Goal: Information Seeking & Learning: Find specific page/section

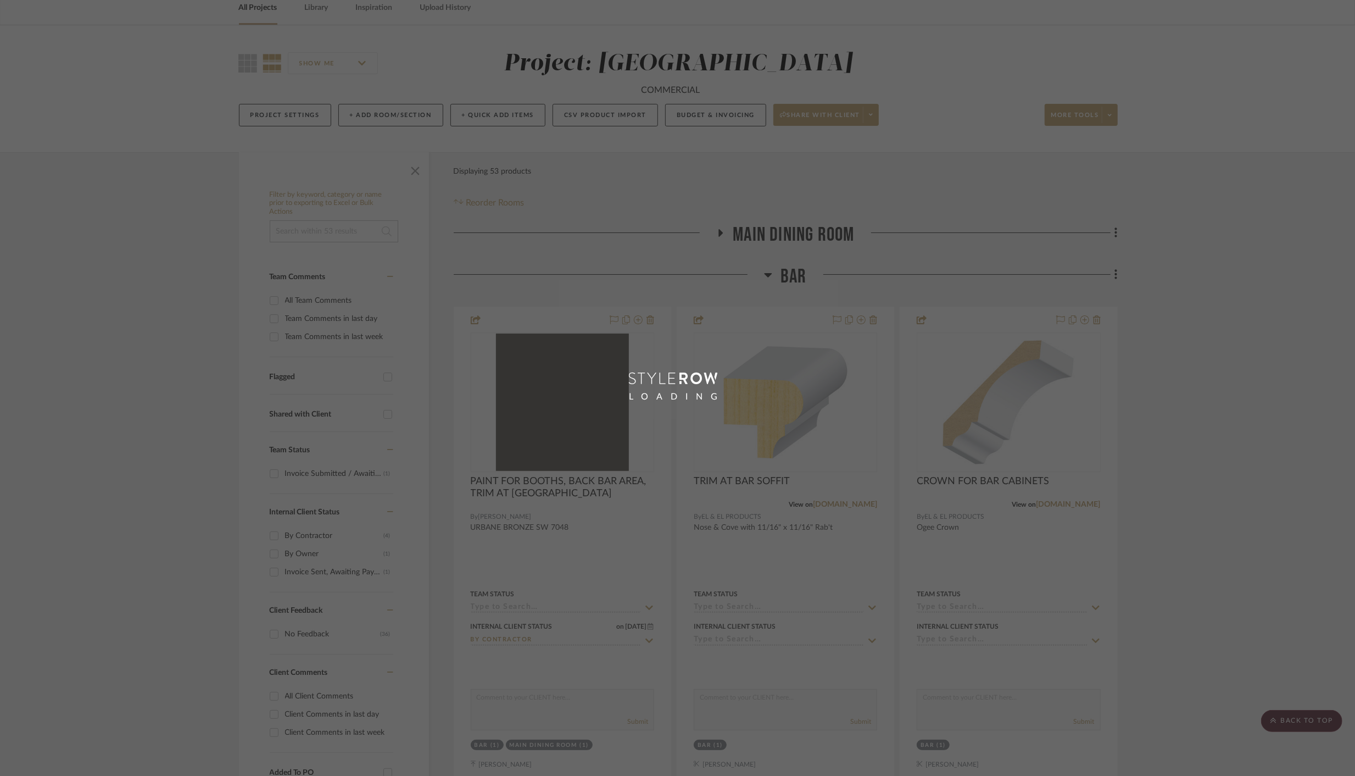
scroll to position [47, 0]
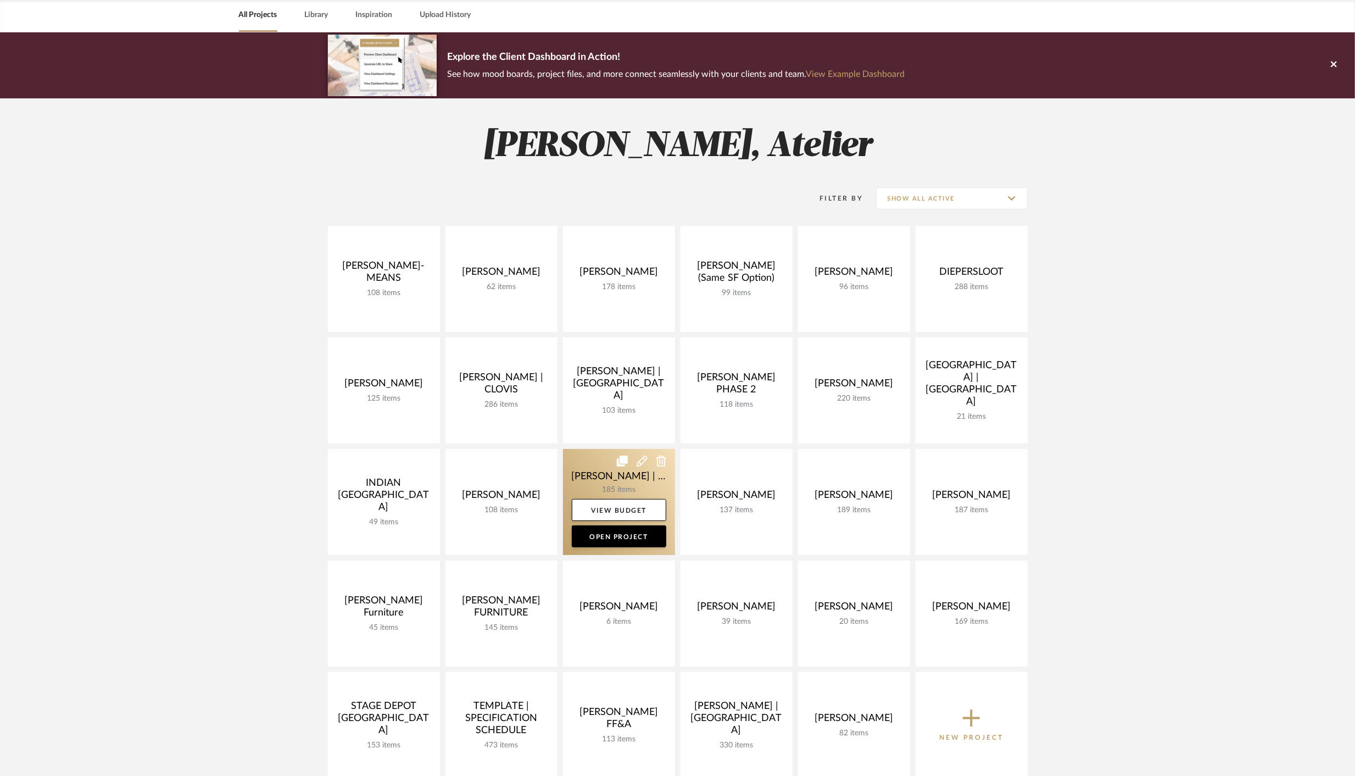
click at [644, 472] on link at bounding box center [619, 502] width 112 height 106
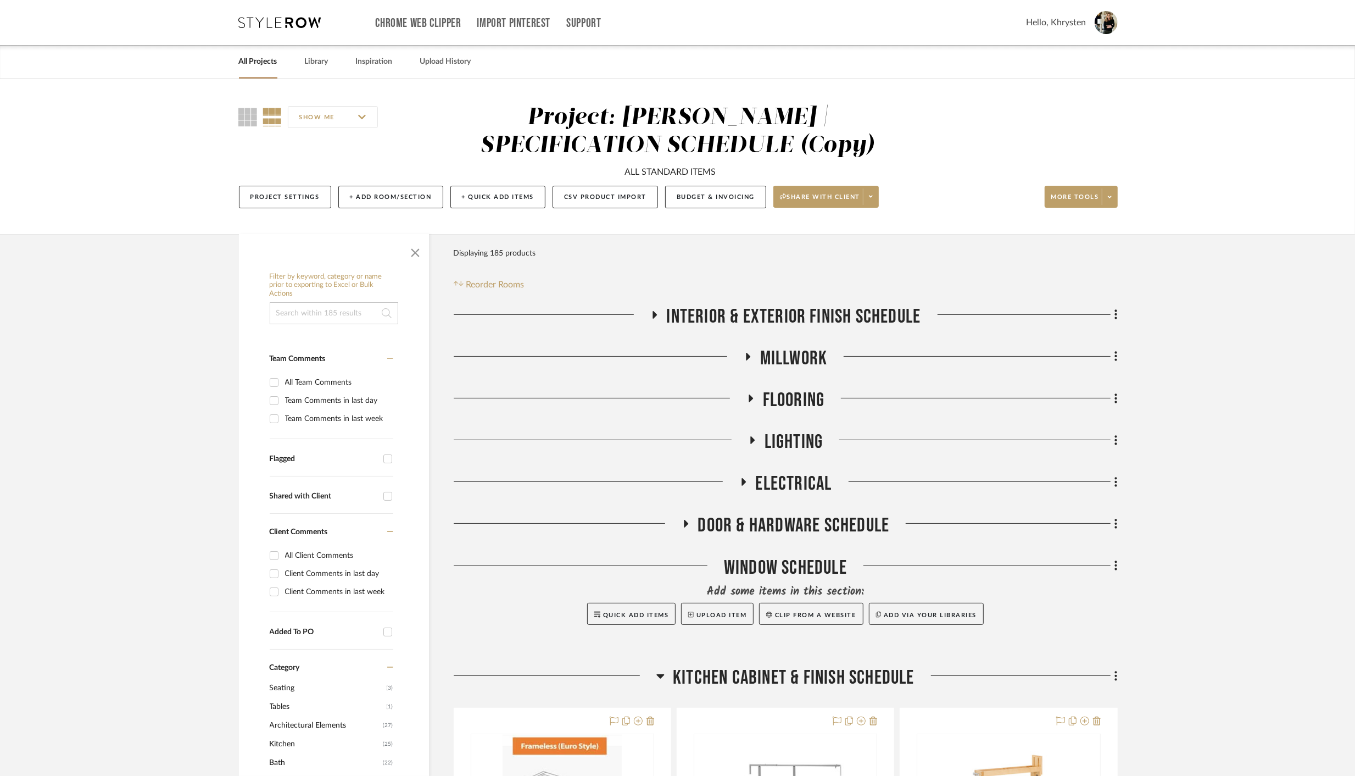
click at [661, 134] on div "Project: [PERSON_NAME] | SPECIFICATION SCHEDULE (Copy)" at bounding box center [678, 131] width 394 height 51
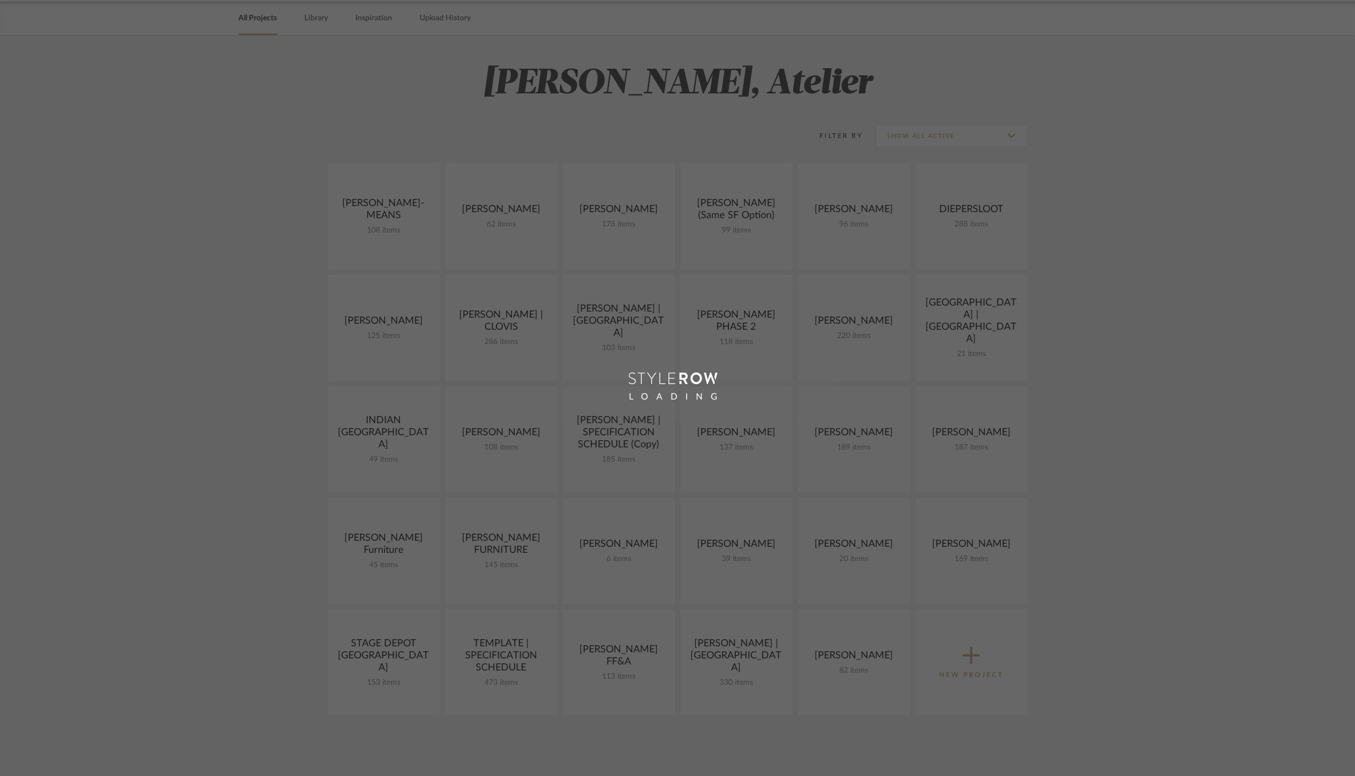
scroll to position [47, 0]
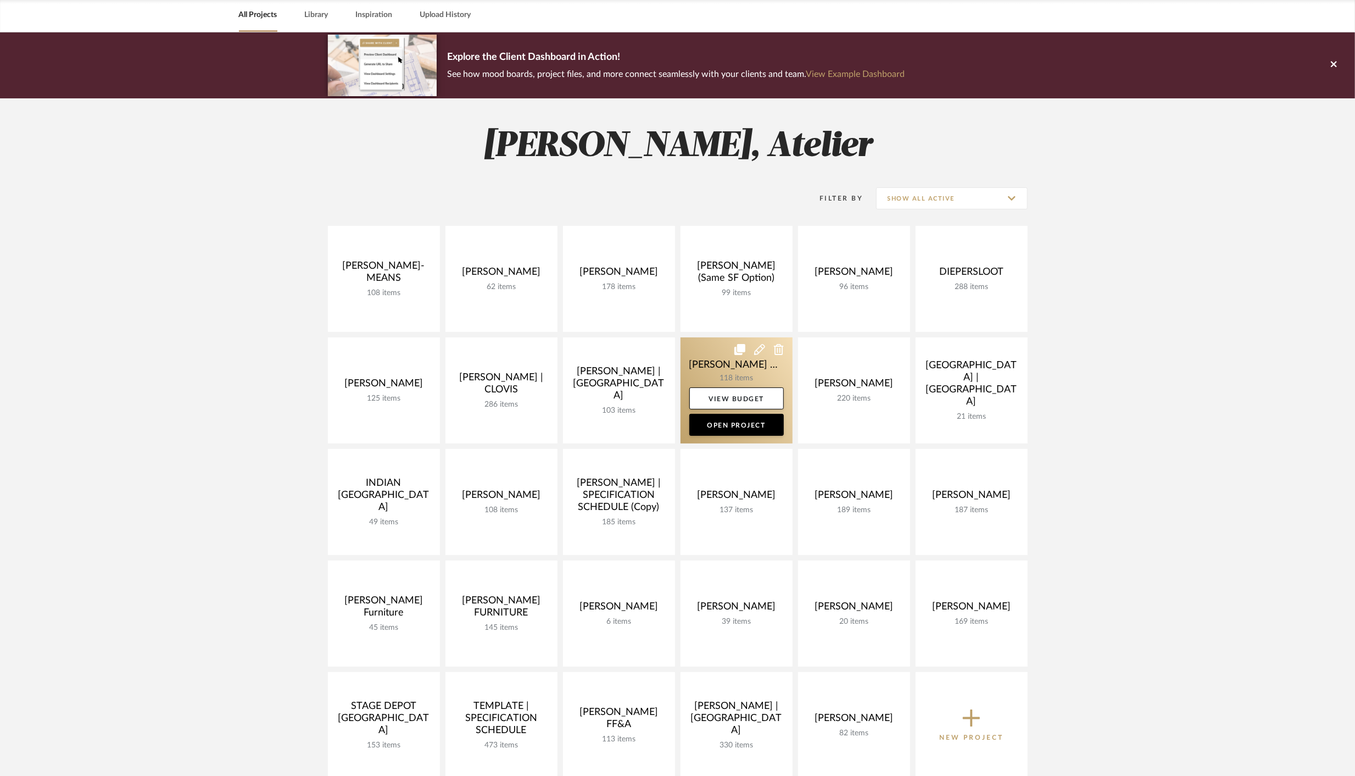
click at [767, 377] on link at bounding box center [737, 390] width 112 height 106
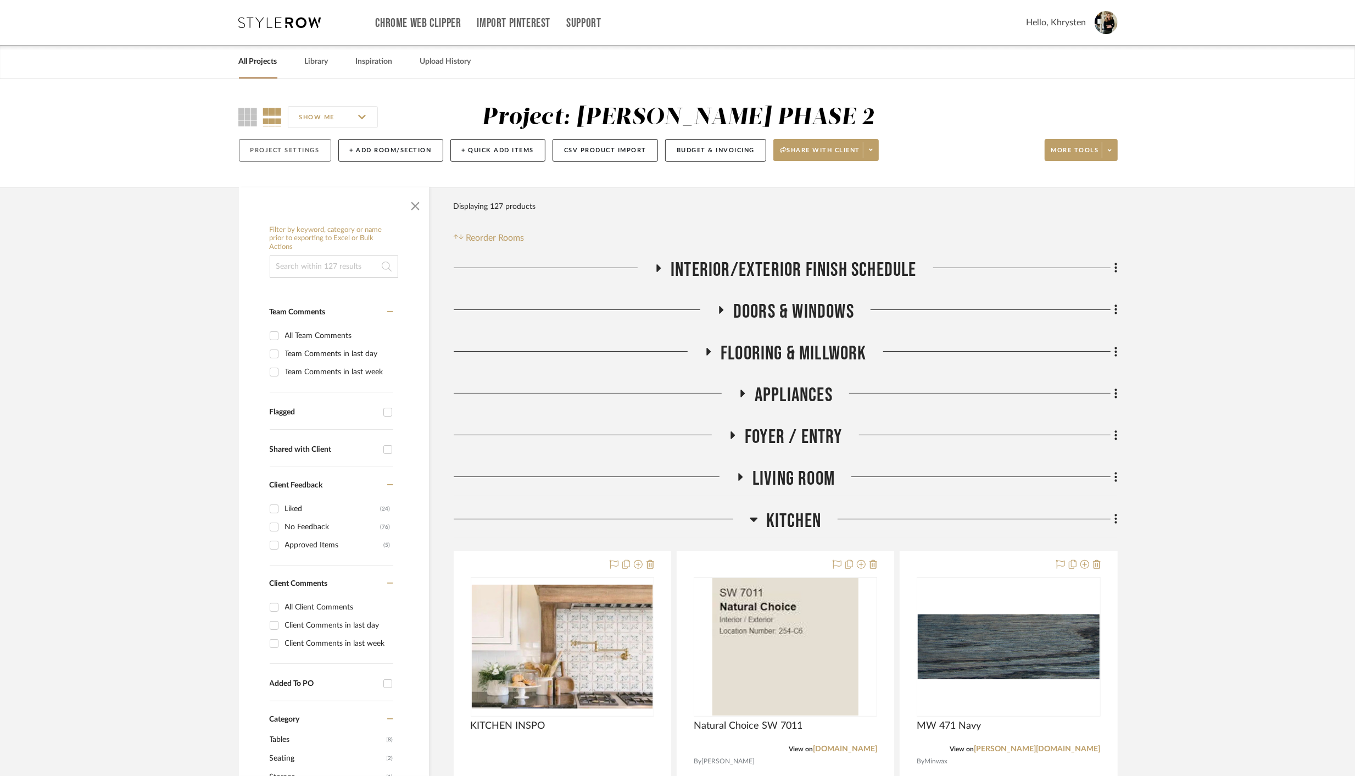
click at [292, 150] on button "Project Settings" at bounding box center [285, 150] width 92 height 23
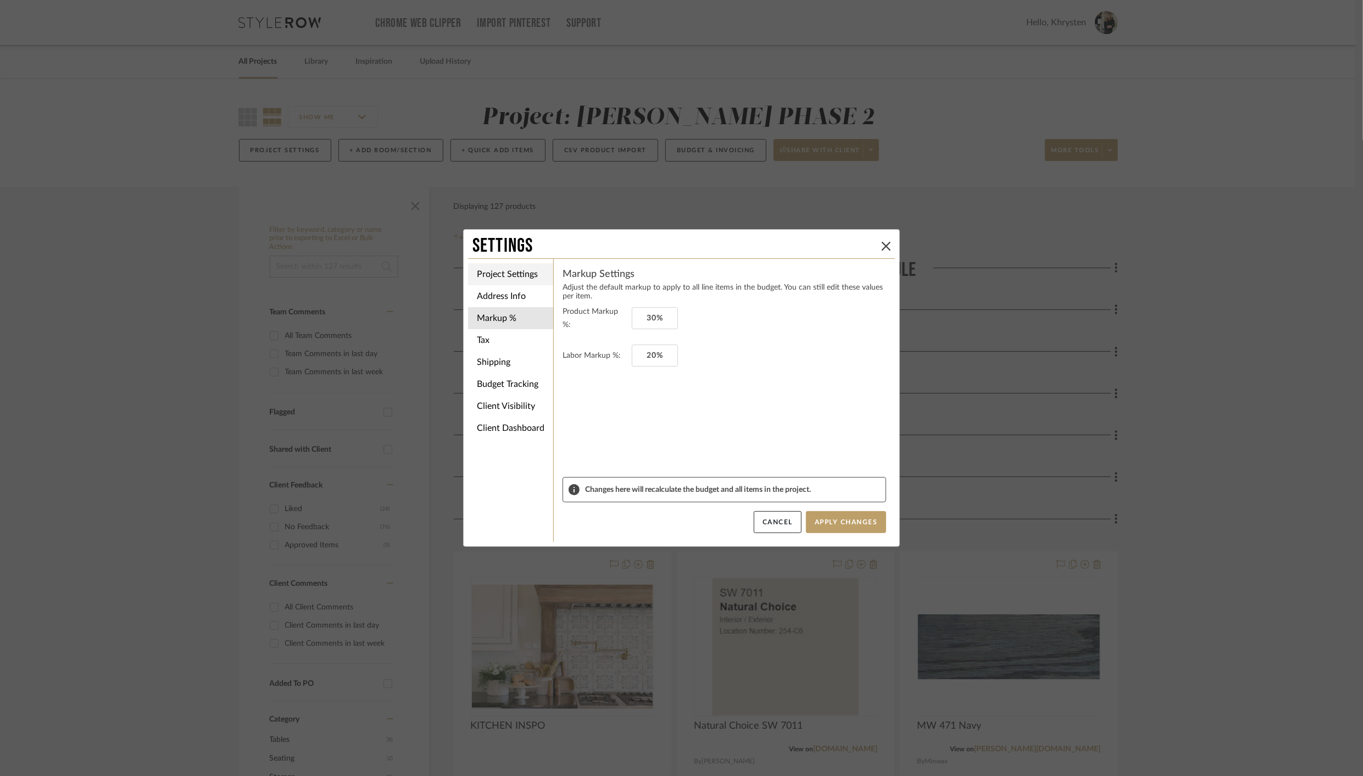
click at [507, 276] on li "Project Settings" at bounding box center [510, 274] width 85 height 22
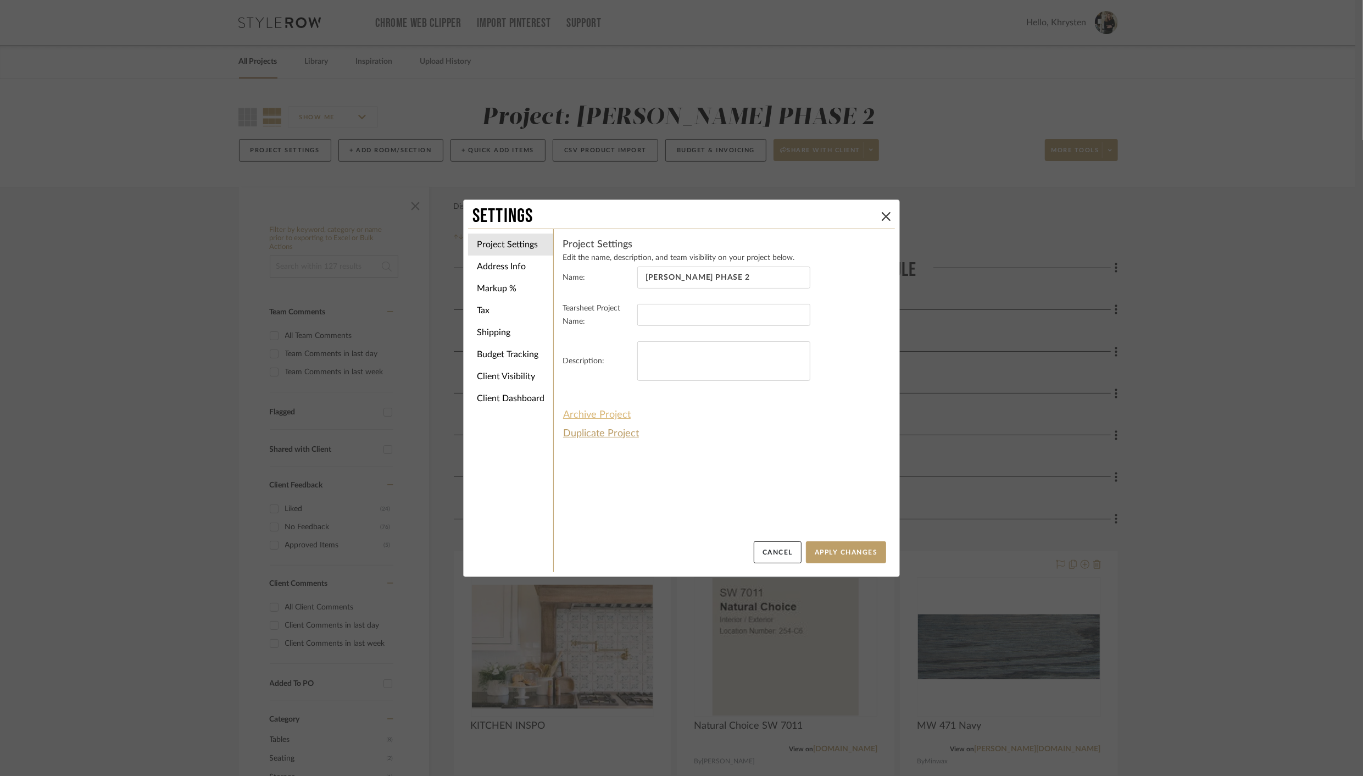
click at [593, 413] on button "Archive Project" at bounding box center [596, 414] width 69 height 19
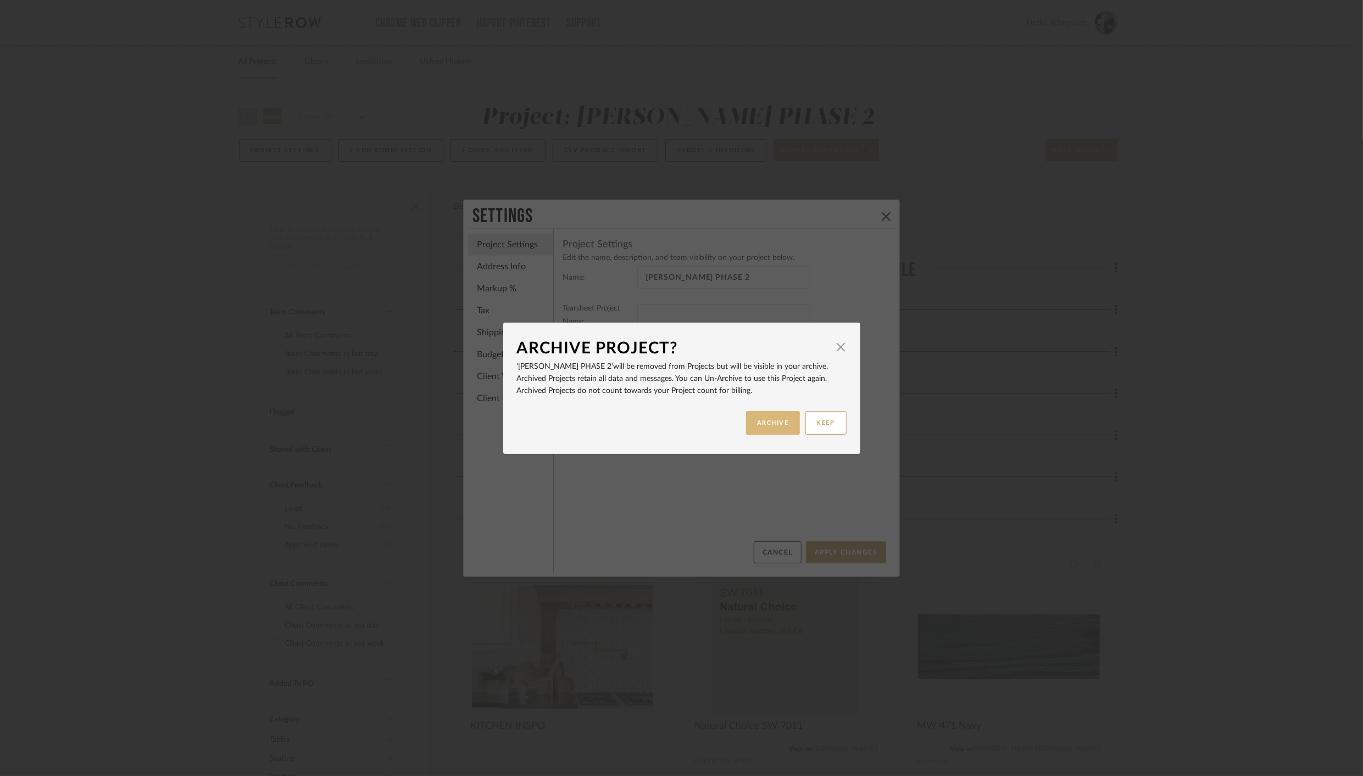
click at [780, 419] on button "ARCHIVE" at bounding box center [773, 423] width 54 height 24
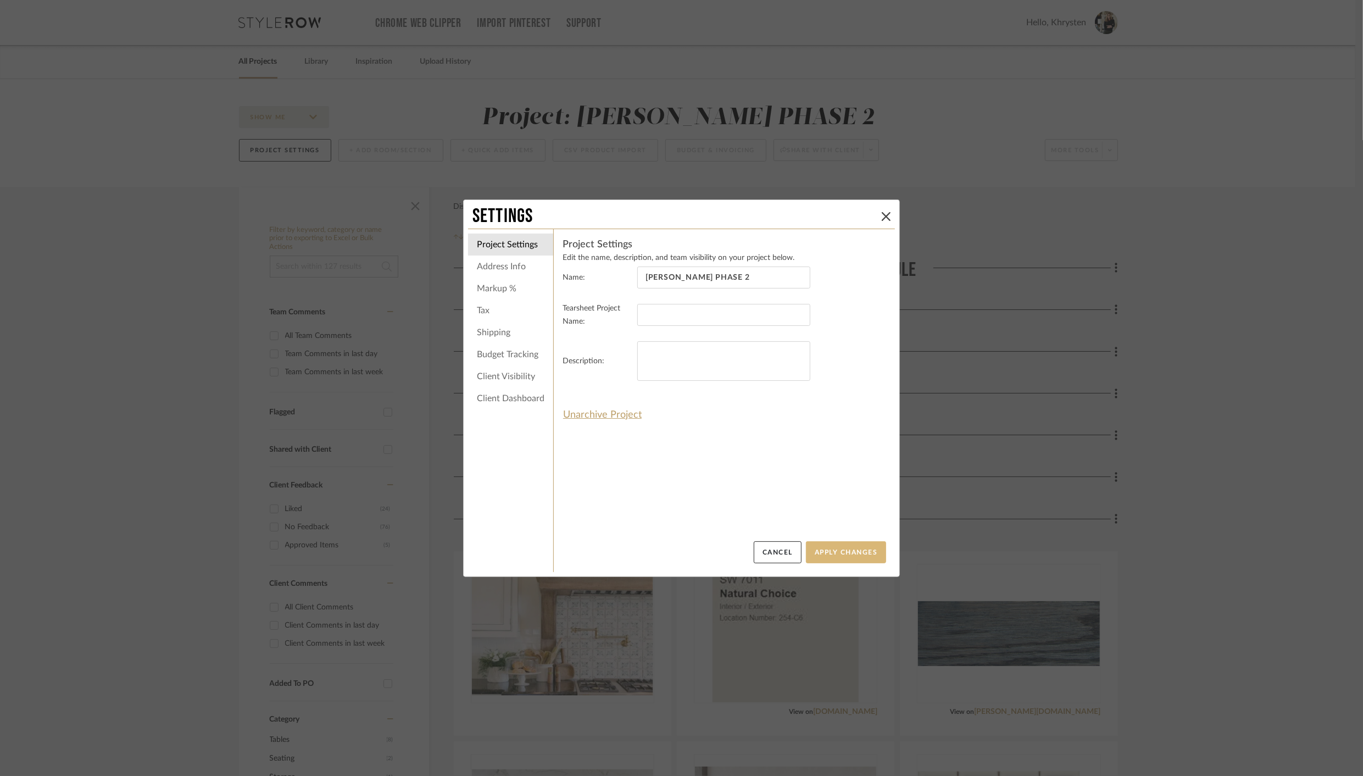
click at [852, 550] on button "Apply Changes" at bounding box center [846, 552] width 80 height 22
click at [862, 554] on button "Apply Changes" at bounding box center [846, 552] width 80 height 22
click at [882, 215] on icon at bounding box center [886, 216] width 9 height 9
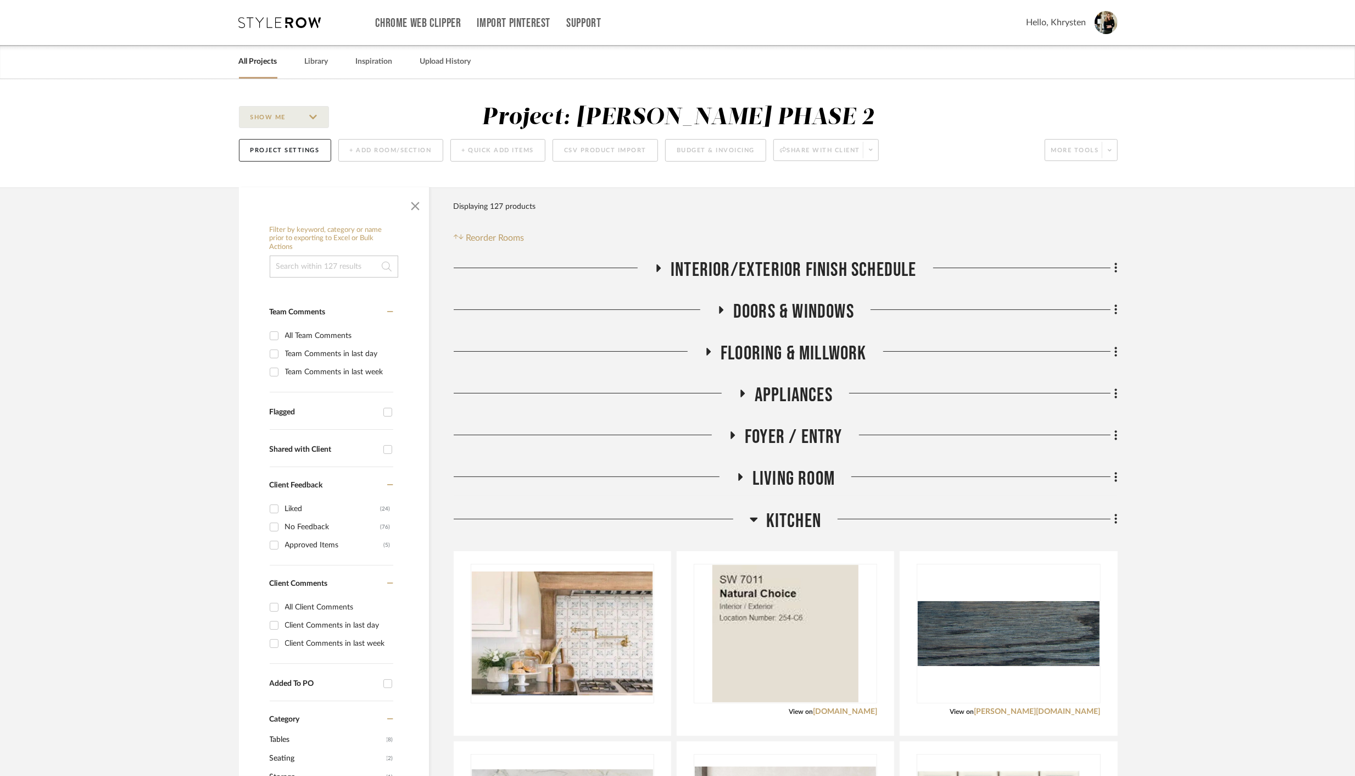
click at [252, 68] on link "All Projects" at bounding box center [258, 61] width 38 height 15
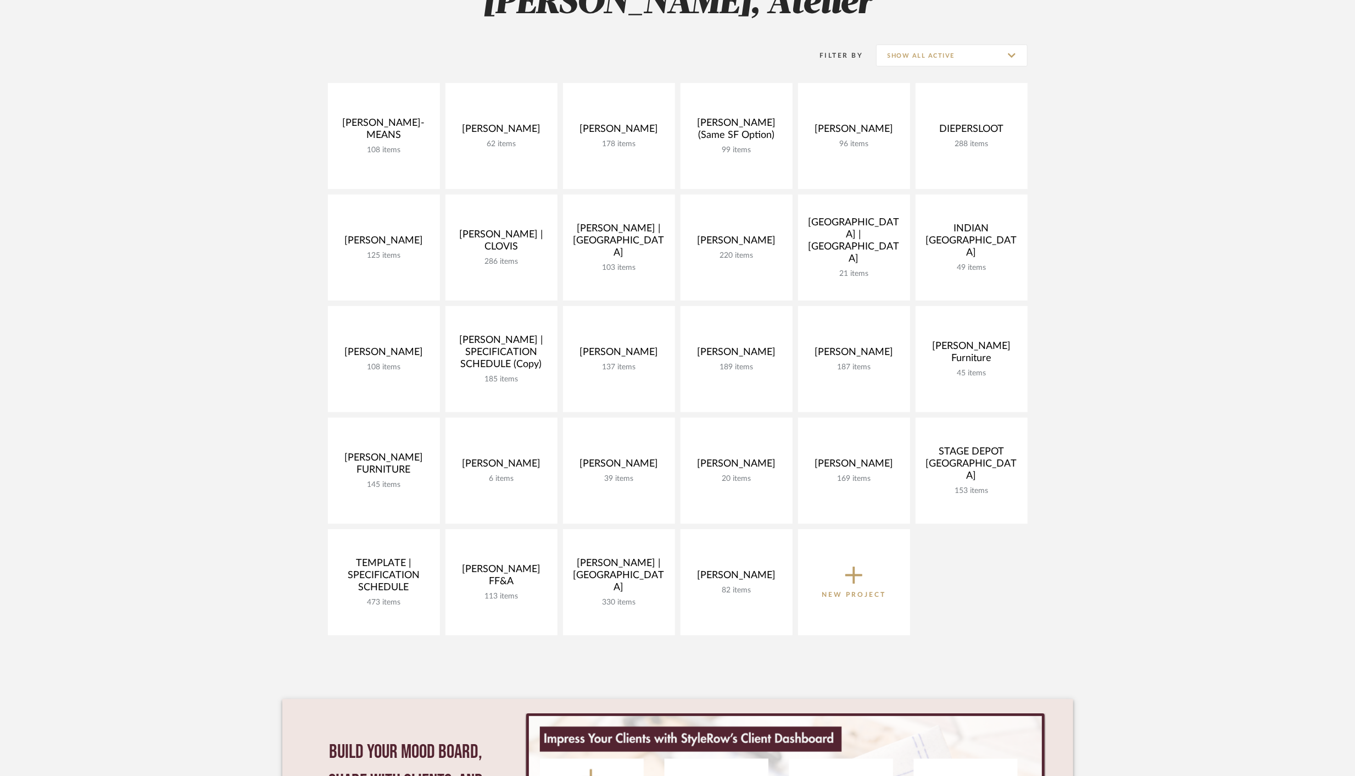
scroll to position [194, 0]
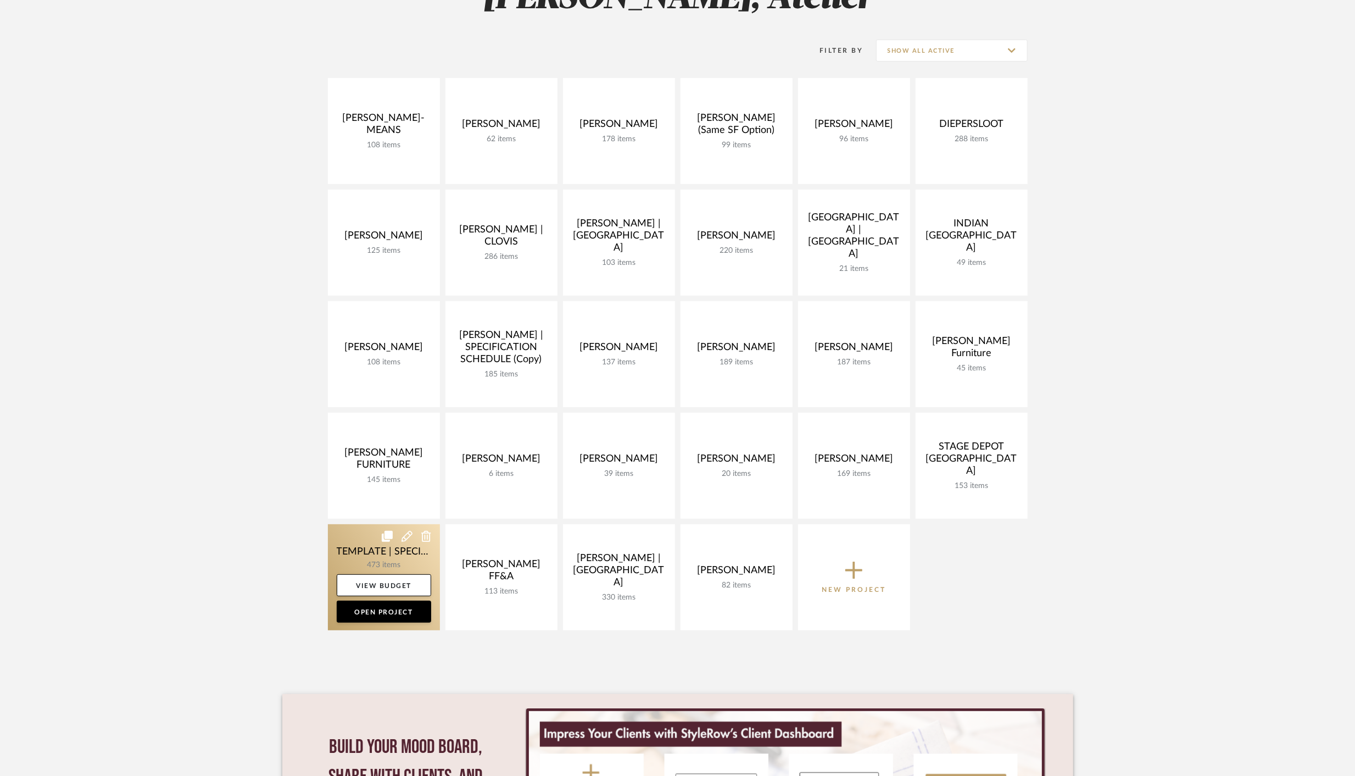
click at [378, 551] on link at bounding box center [384, 577] width 112 height 106
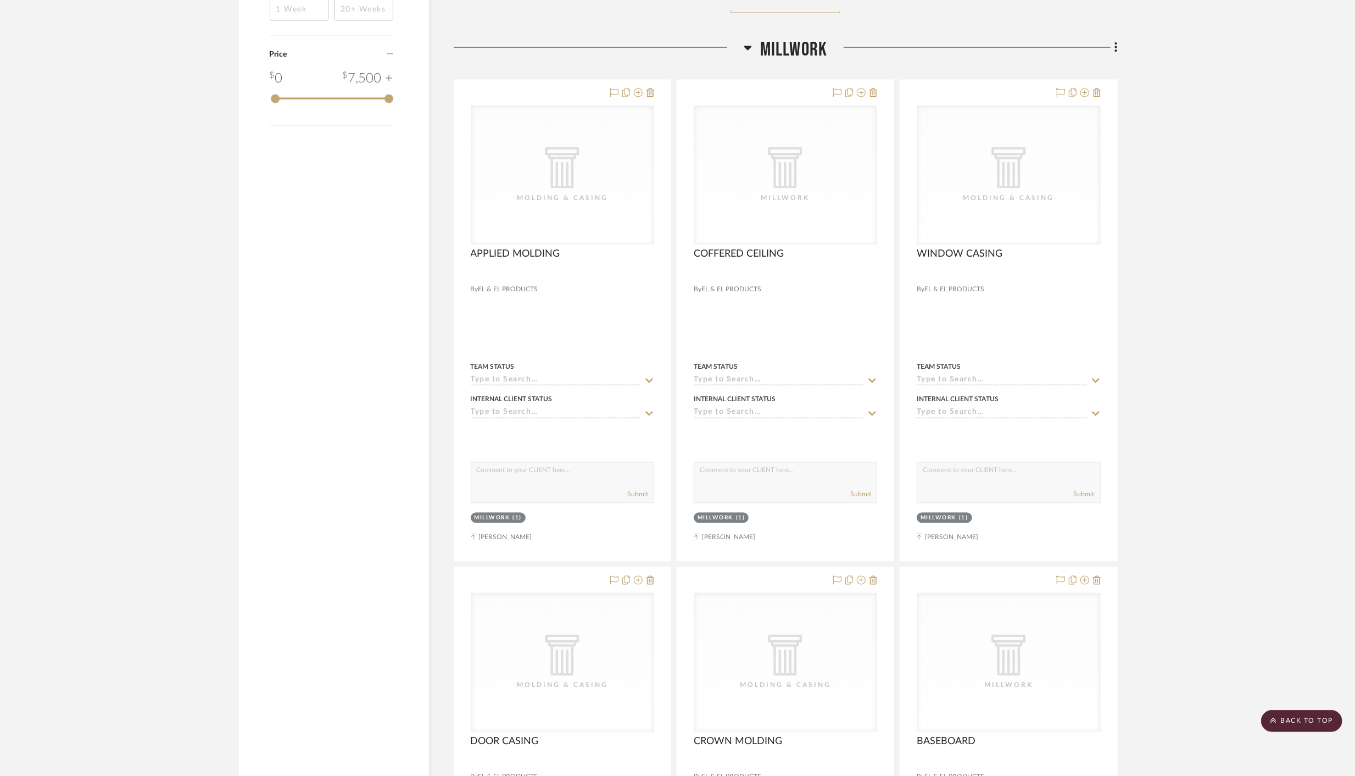
scroll to position [1825, 0]
click at [750, 44] on icon at bounding box center [748, 46] width 8 height 4
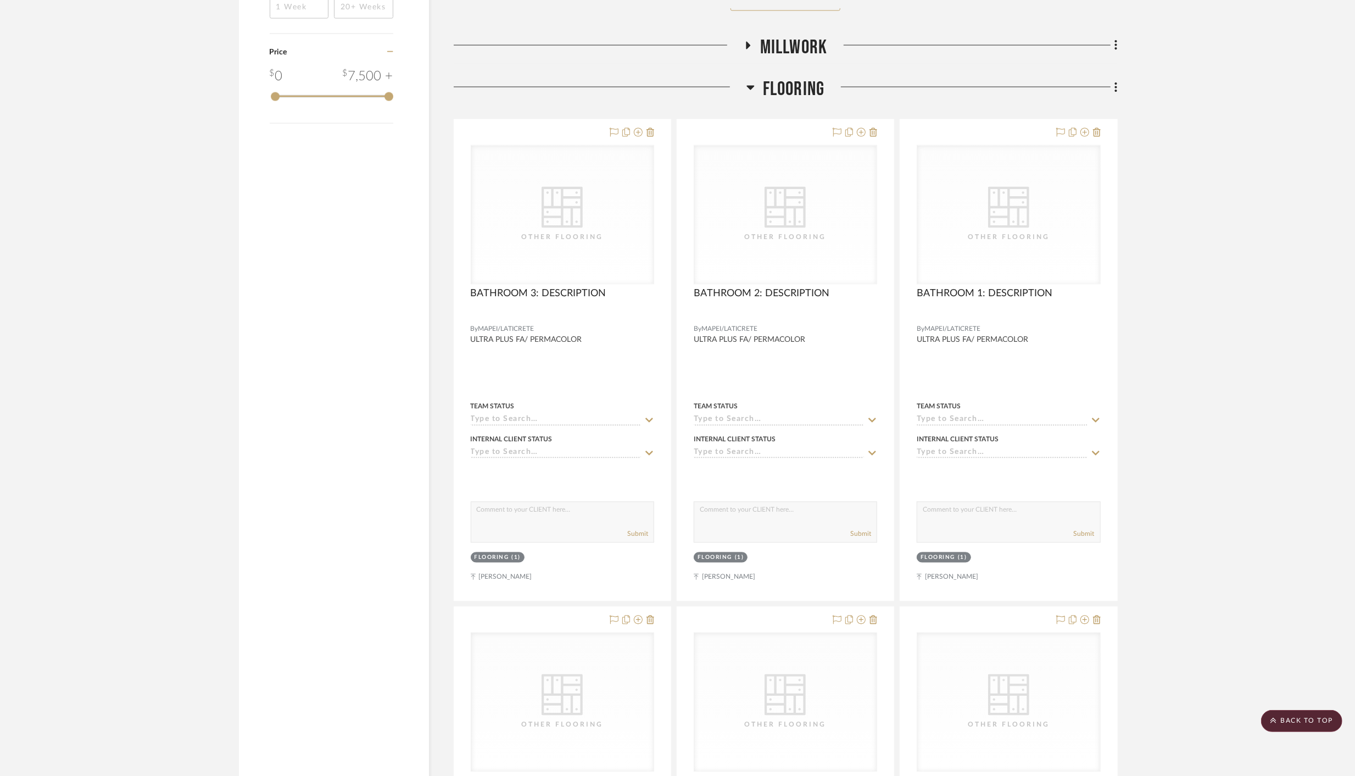
click at [754, 81] on h3 "Flooring" at bounding box center [785, 89] width 79 height 24
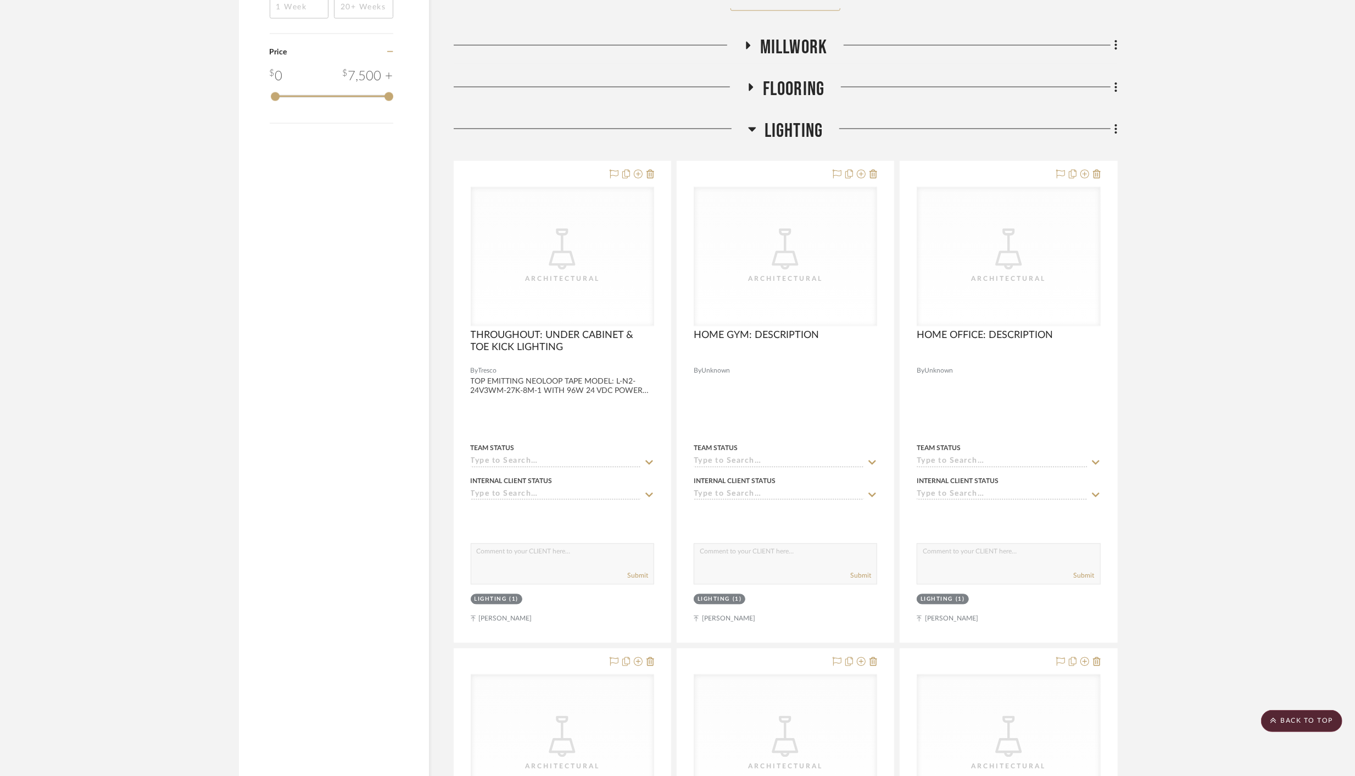
click at [753, 127] on icon at bounding box center [752, 129] width 8 height 4
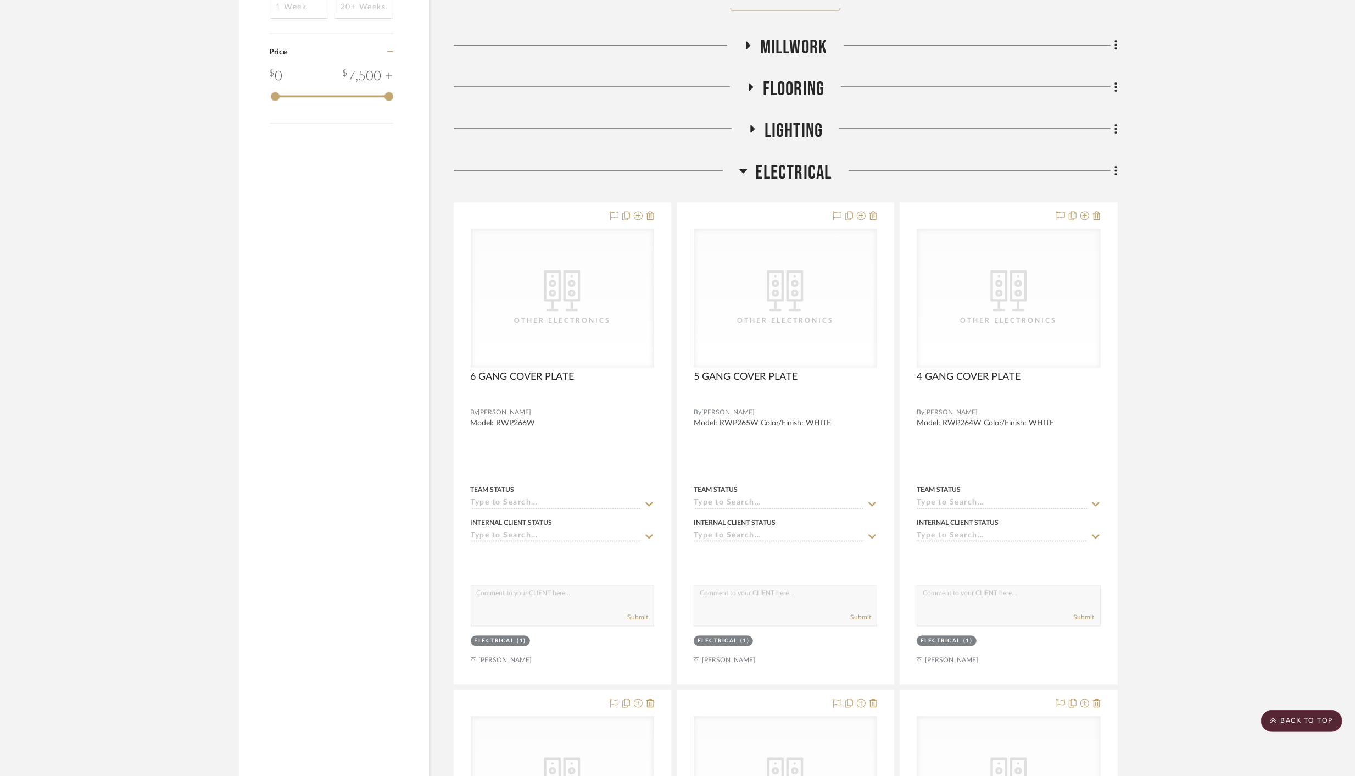
click at [746, 169] on icon at bounding box center [743, 170] width 8 height 13
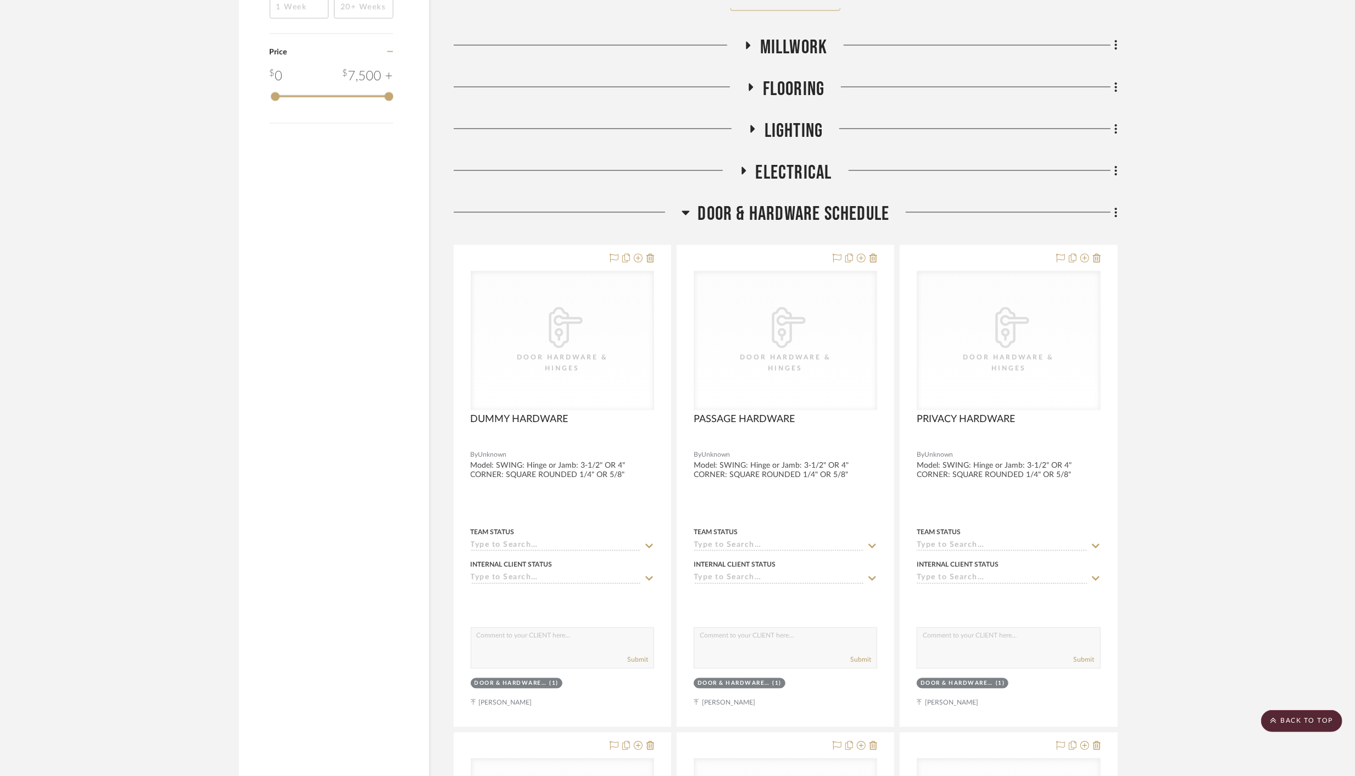
click at [687, 211] on icon at bounding box center [686, 213] width 8 height 4
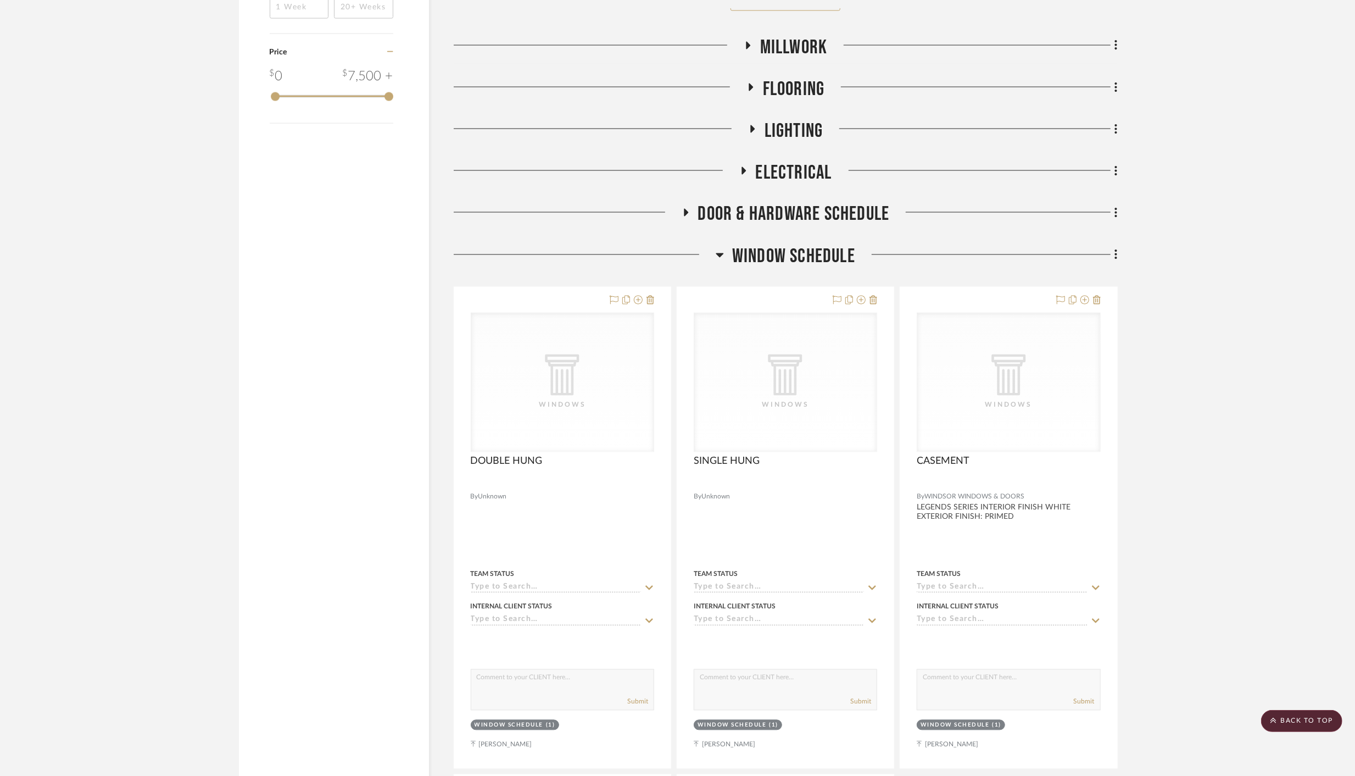
click at [718, 253] on icon at bounding box center [720, 255] width 8 height 4
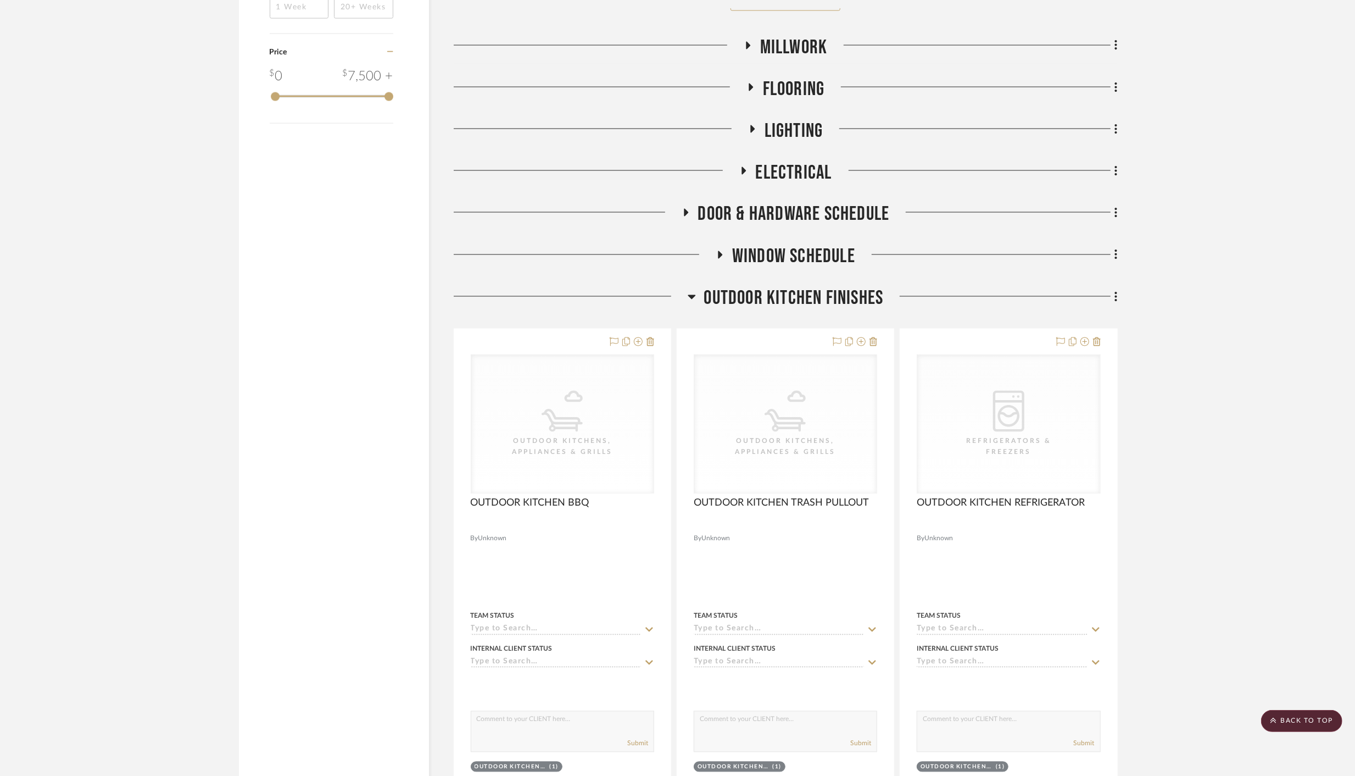
click at [695, 293] on h3 "Outdoor Kitchen Finishes" at bounding box center [786, 299] width 196 height 24
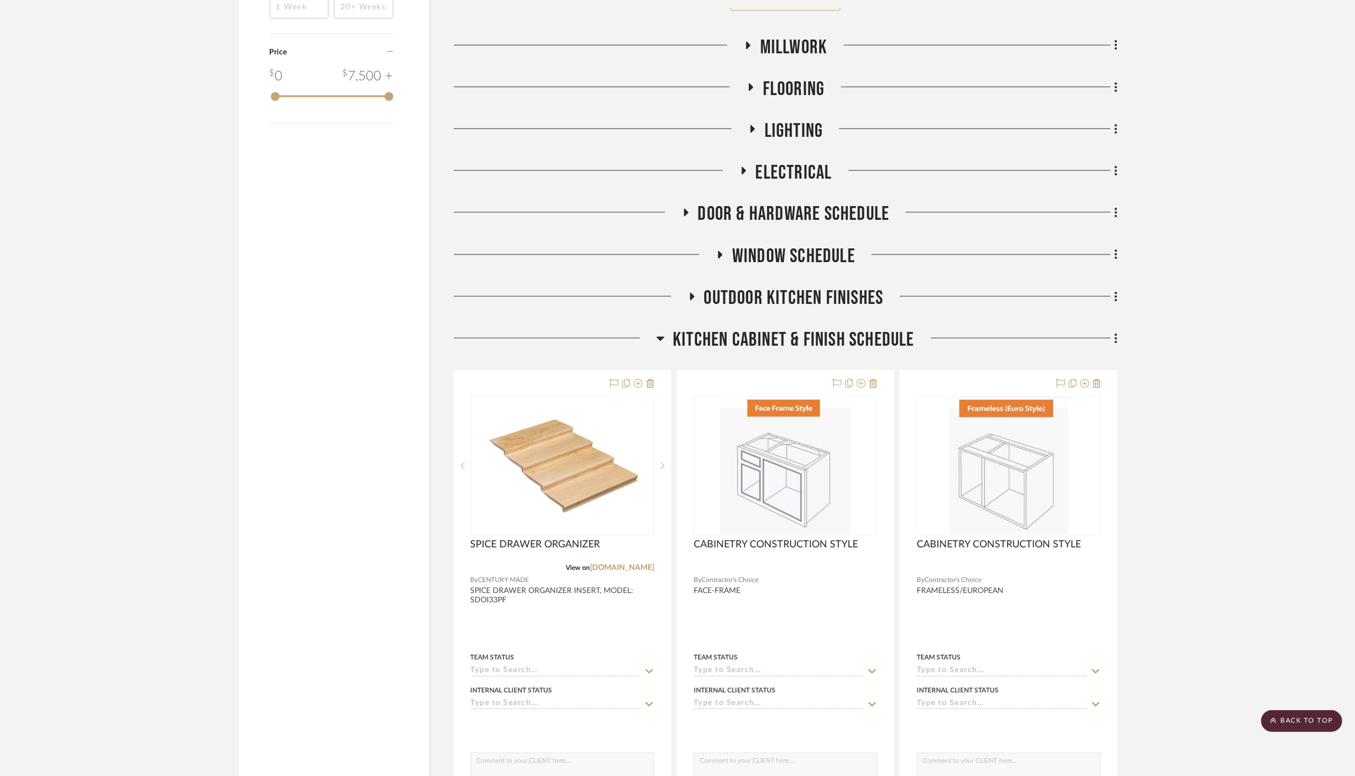
click at [654, 332] on div at bounding box center [555, 342] width 203 height 28
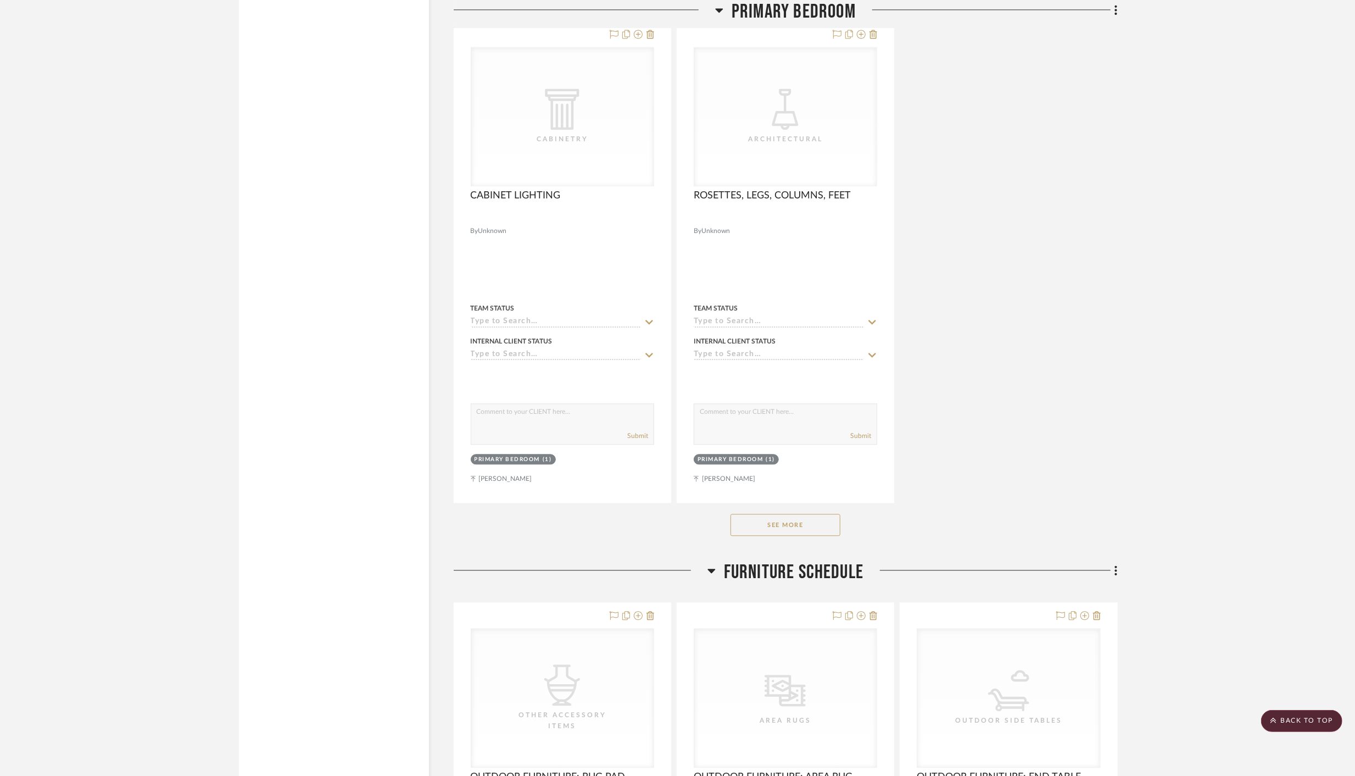
scroll to position [18706, 0]
click at [781, 512] on button "See More" at bounding box center [786, 523] width 110 height 22
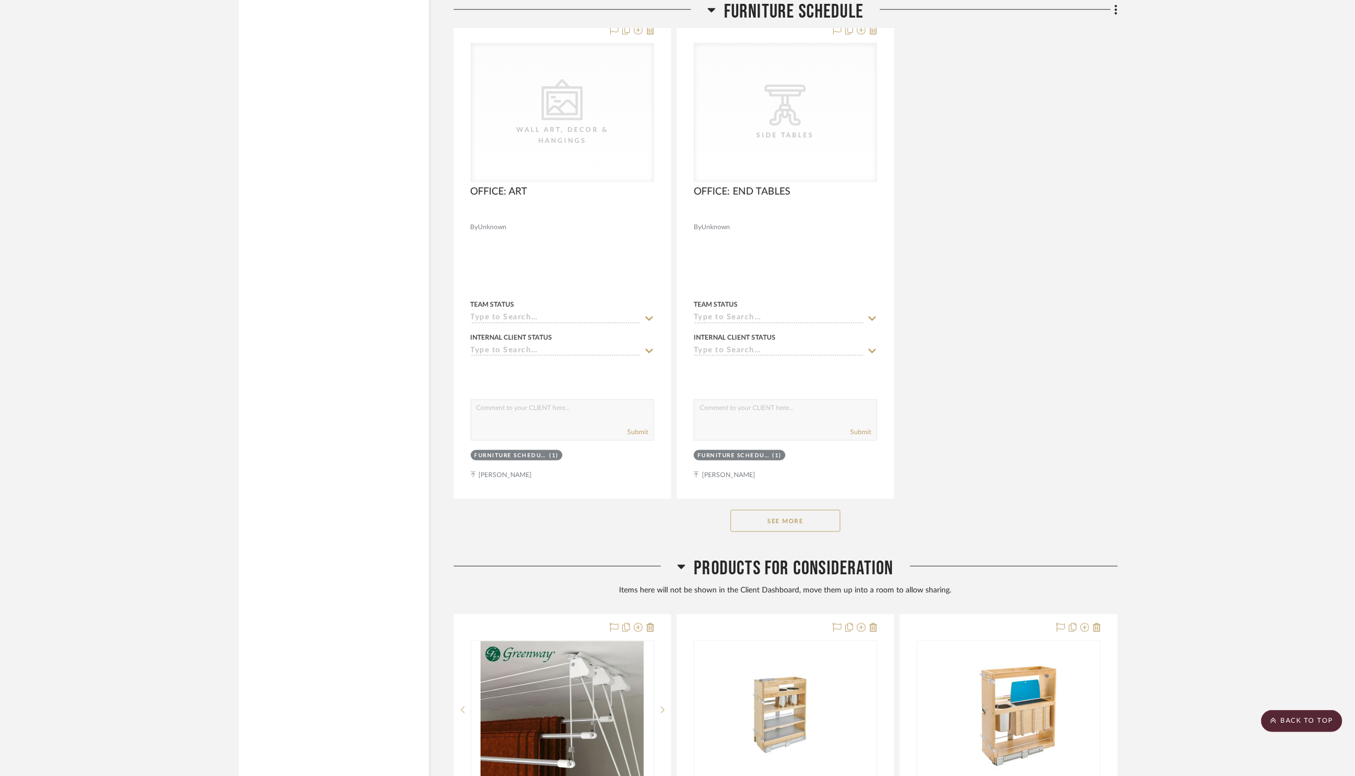
scroll to position [21732, 0]
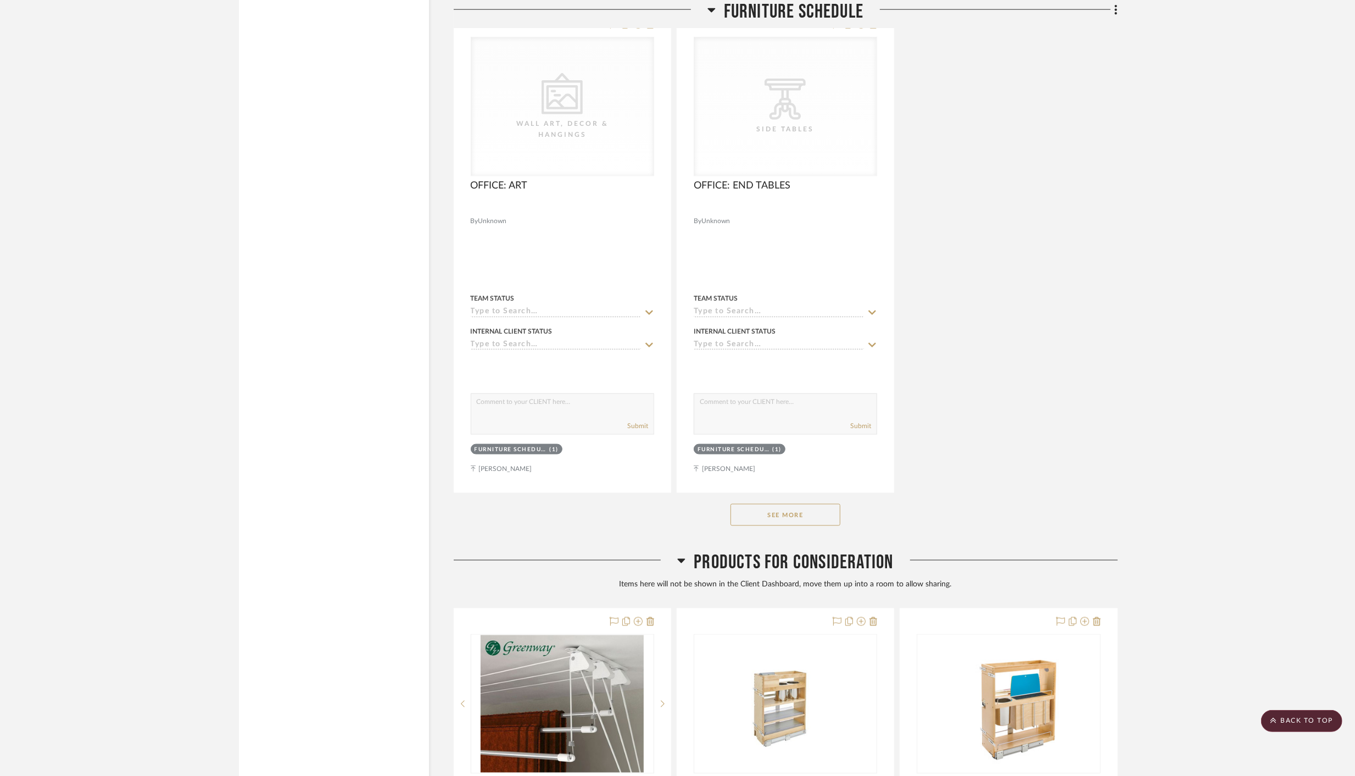
click at [778, 504] on button "See More" at bounding box center [786, 515] width 110 height 22
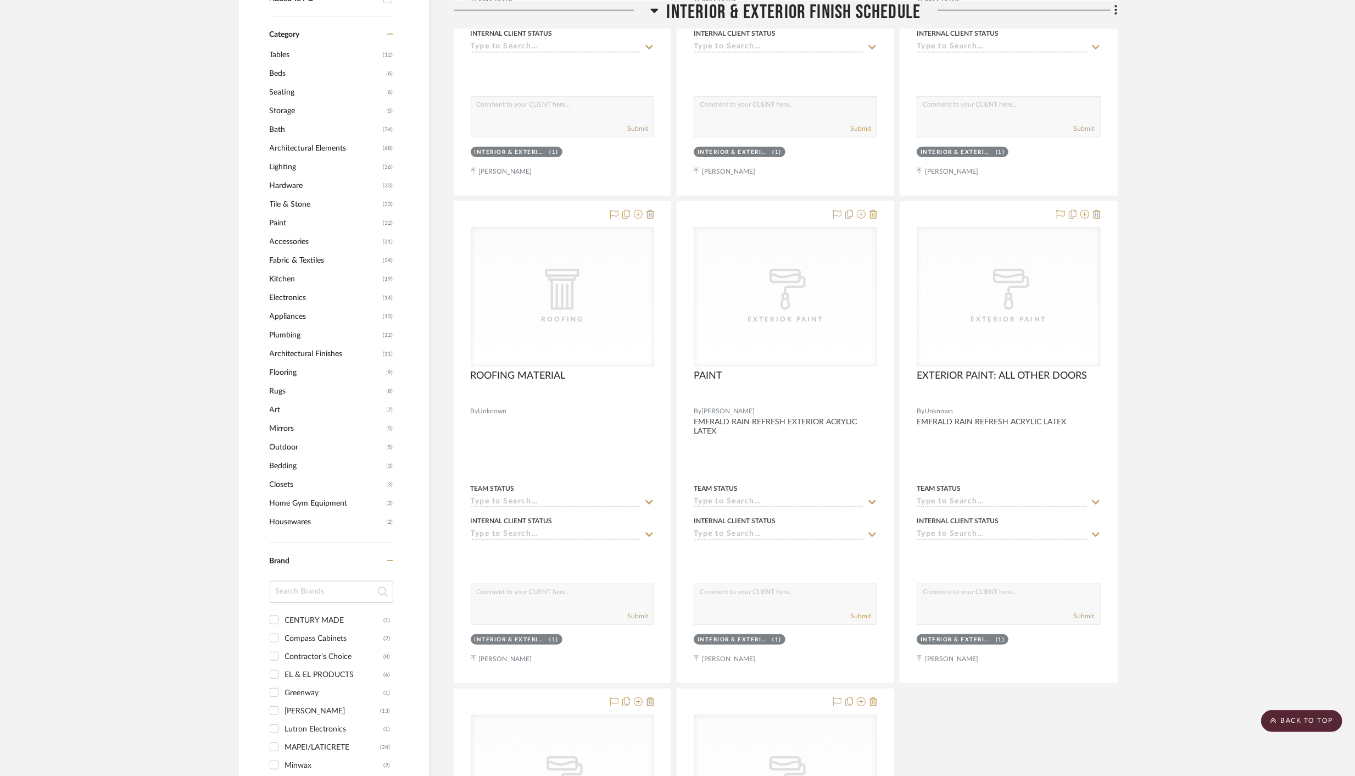
scroll to position [0, 0]
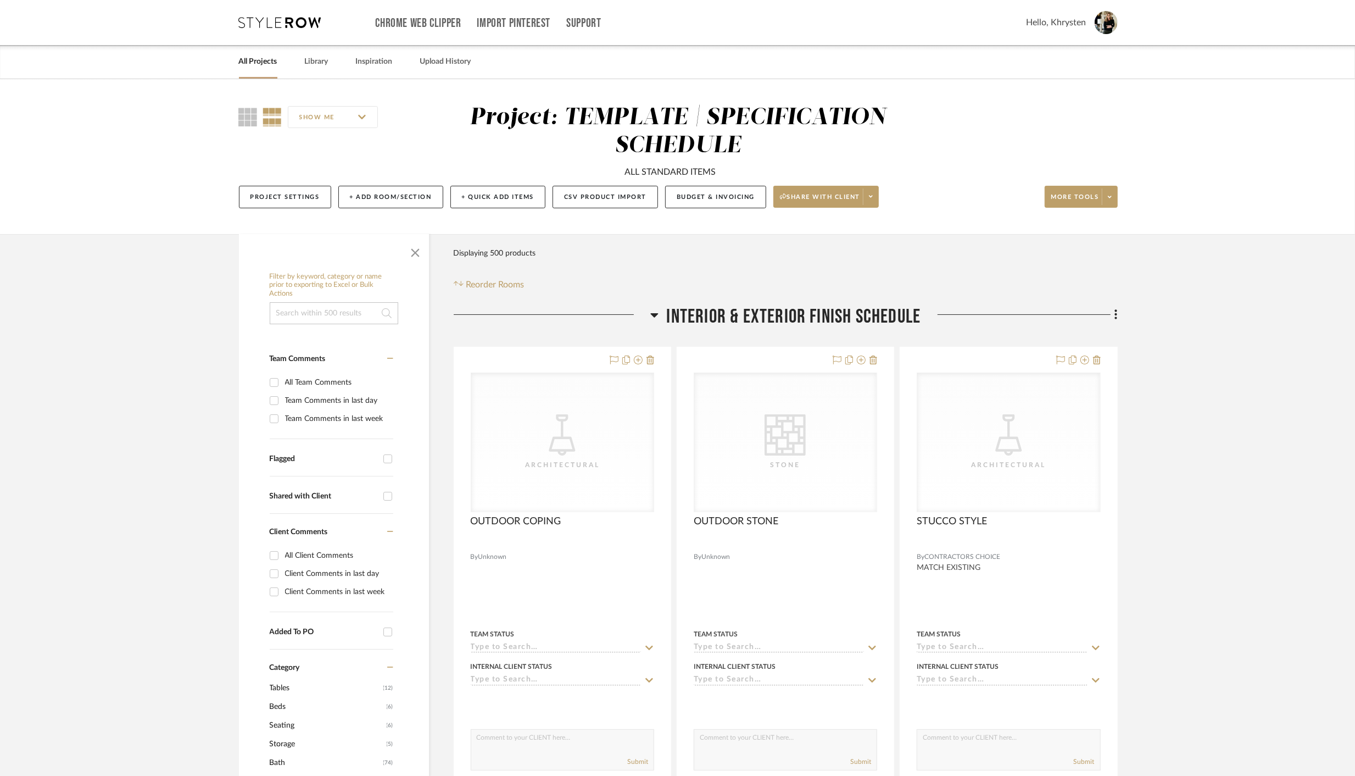
click at [655, 316] on icon at bounding box center [654, 314] width 8 height 13
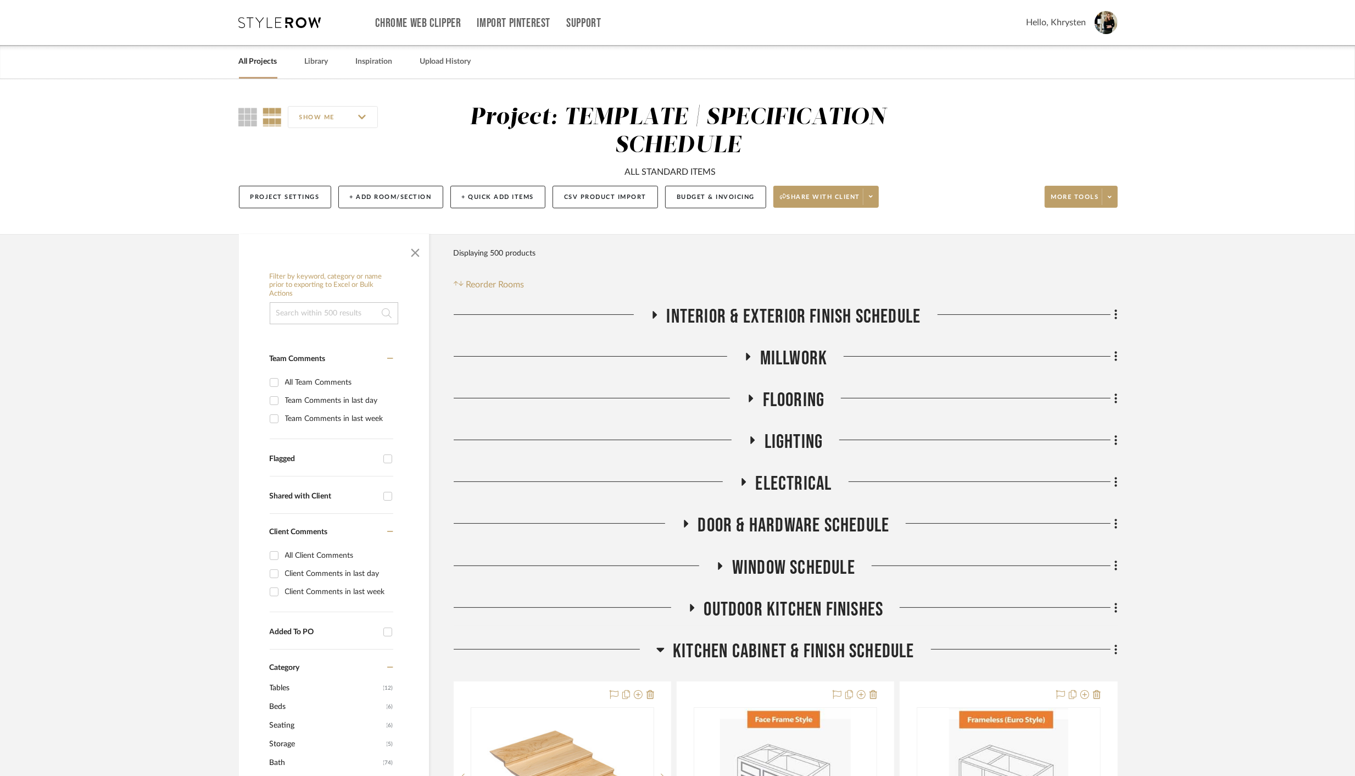
click at [660, 647] on icon at bounding box center [660, 649] width 8 height 13
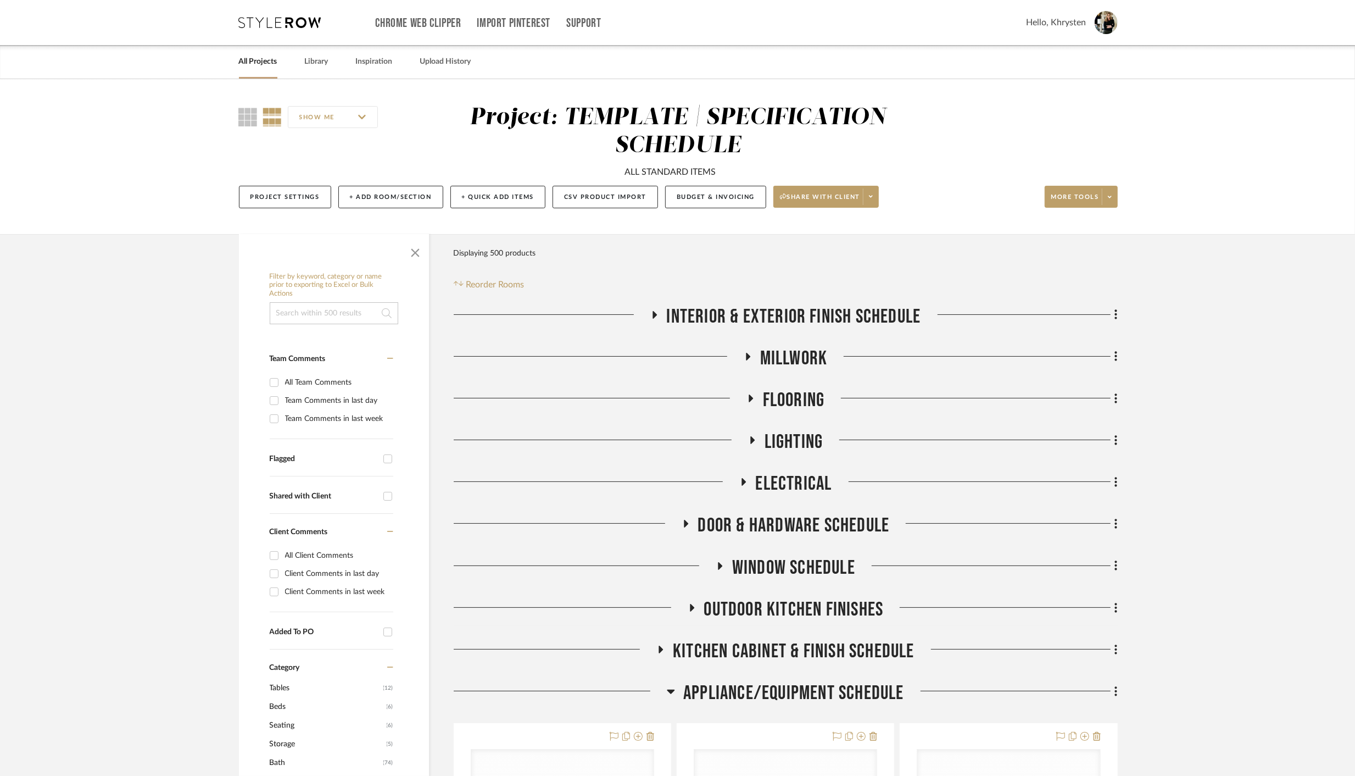
click at [670, 691] on icon at bounding box center [671, 691] width 8 height 4
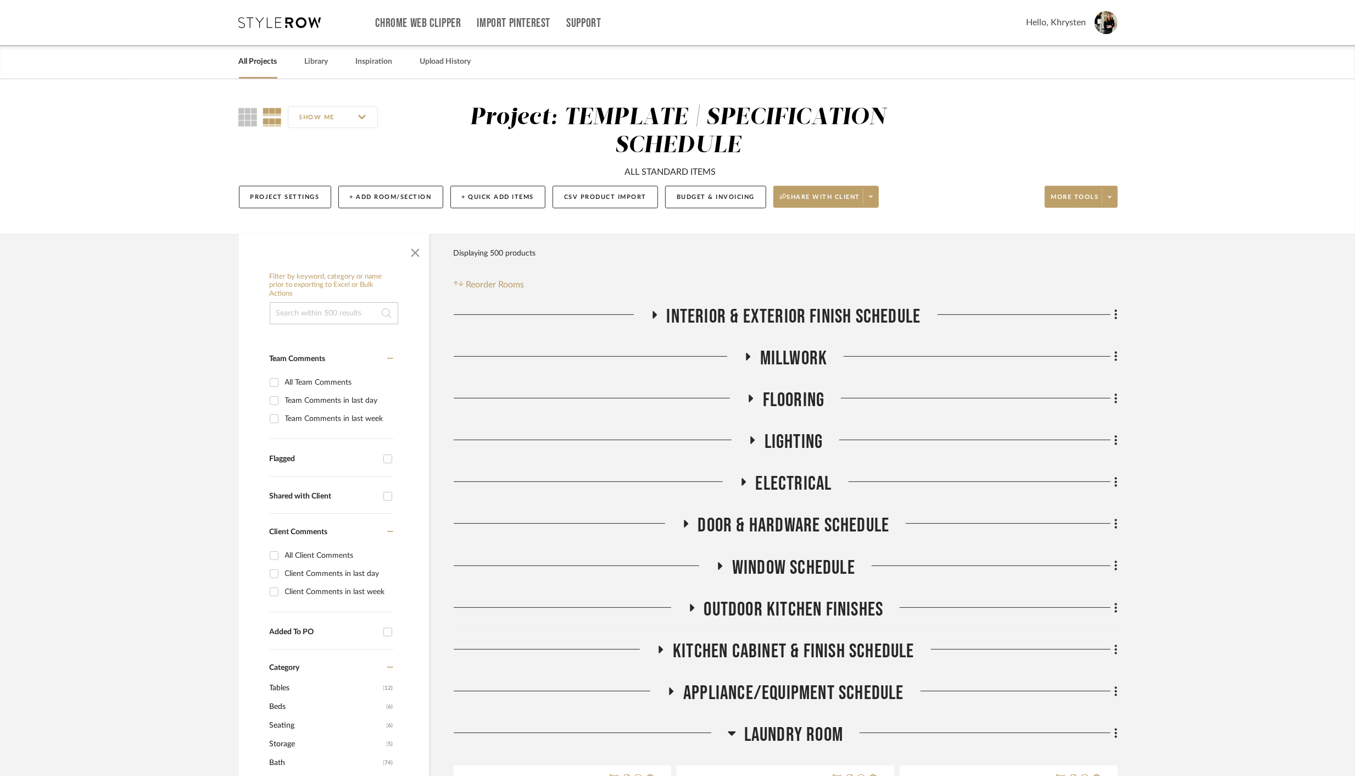
click at [731, 736] on icon at bounding box center [732, 732] width 8 height 13
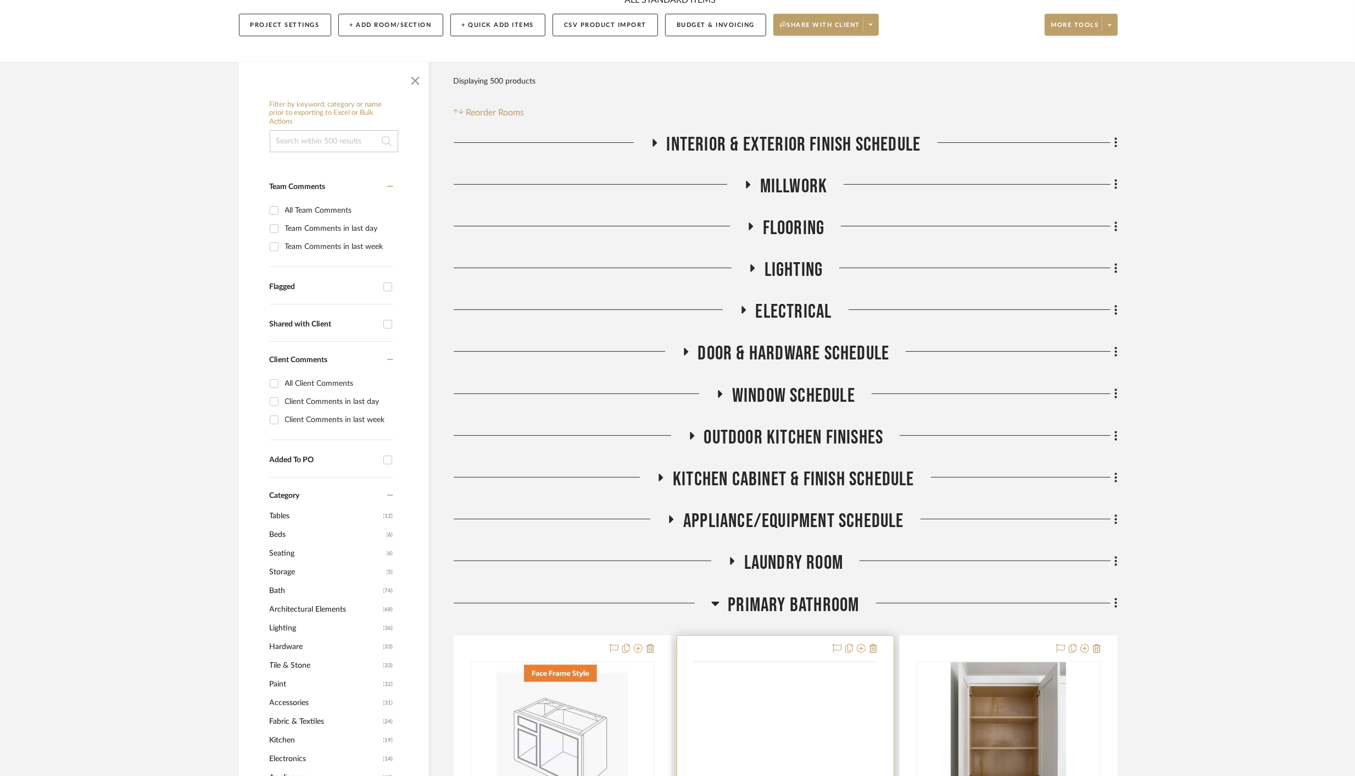
scroll to position [179, 0]
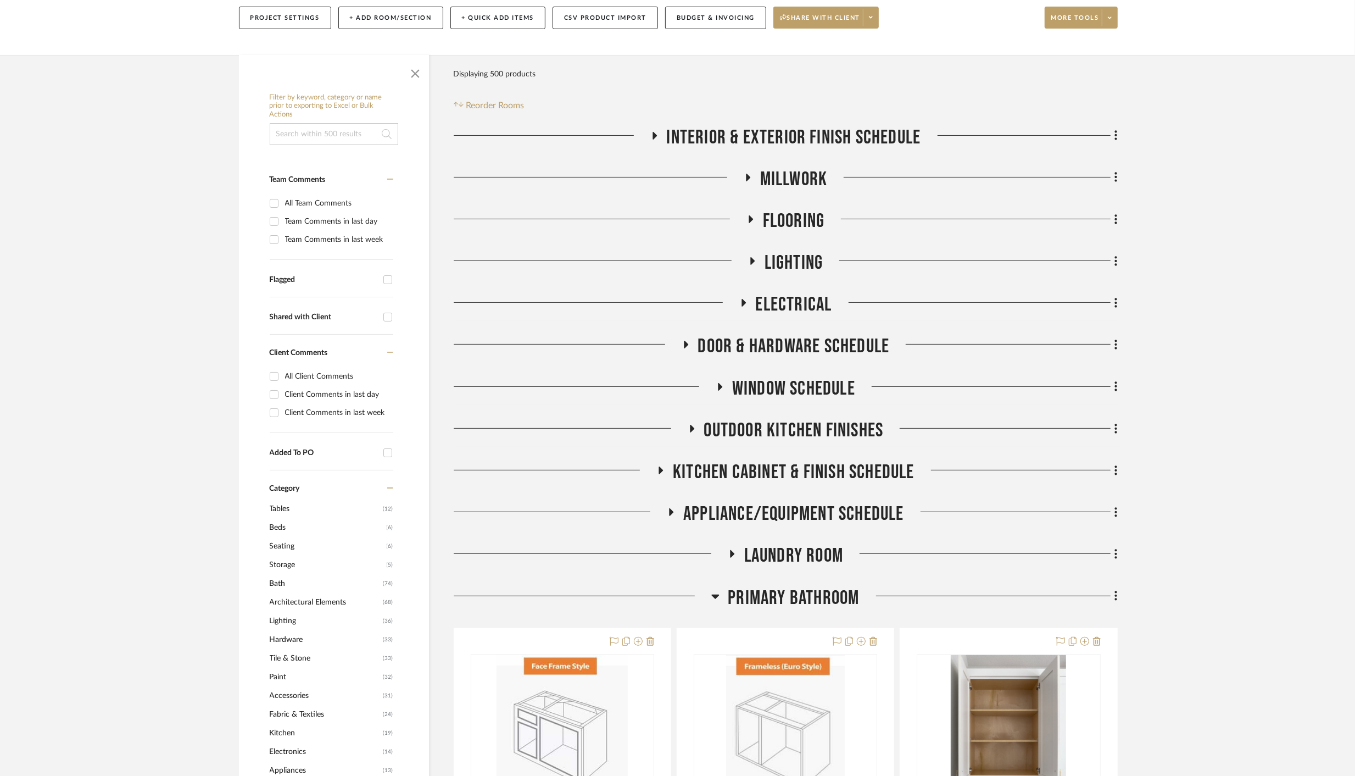
click at [716, 597] on icon at bounding box center [716, 596] width 8 height 4
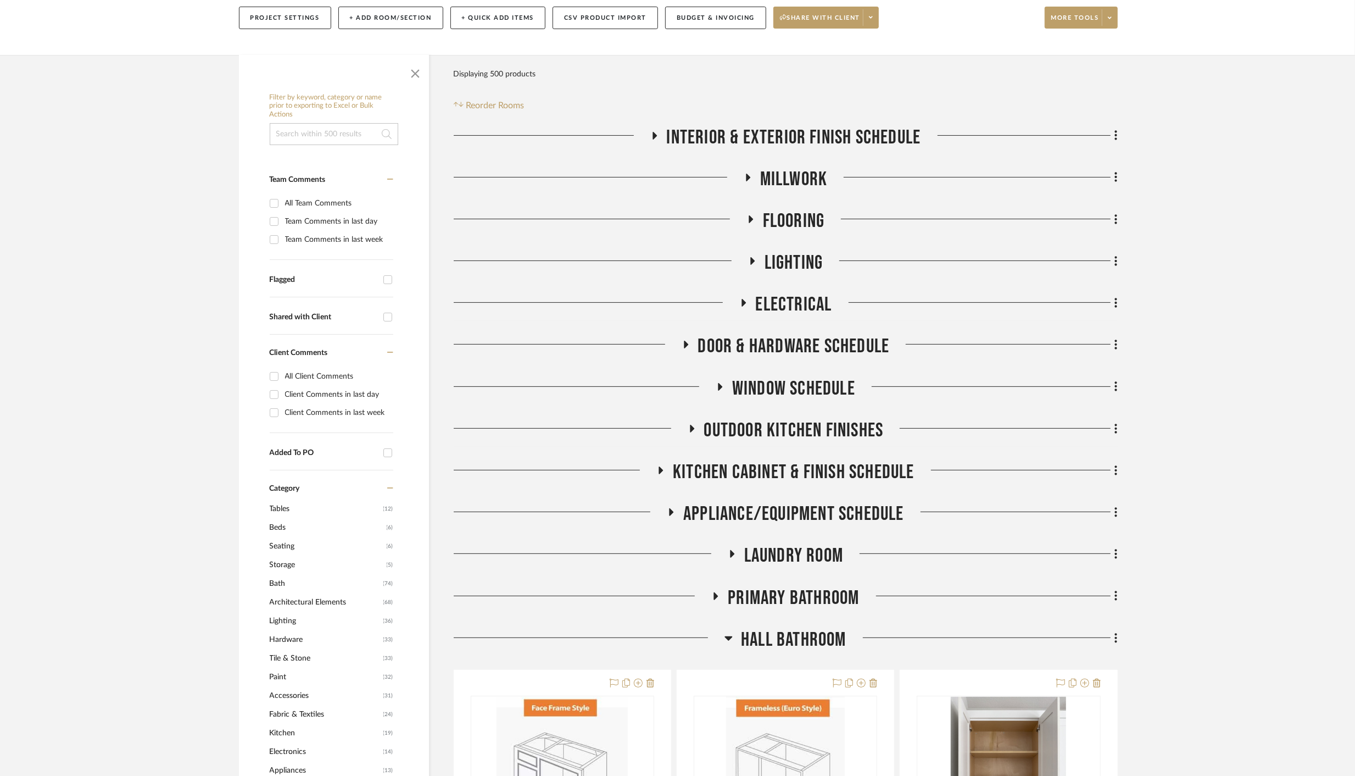
click at [728, 636] on icon at bounding box center [729, 638] width 8 height 4
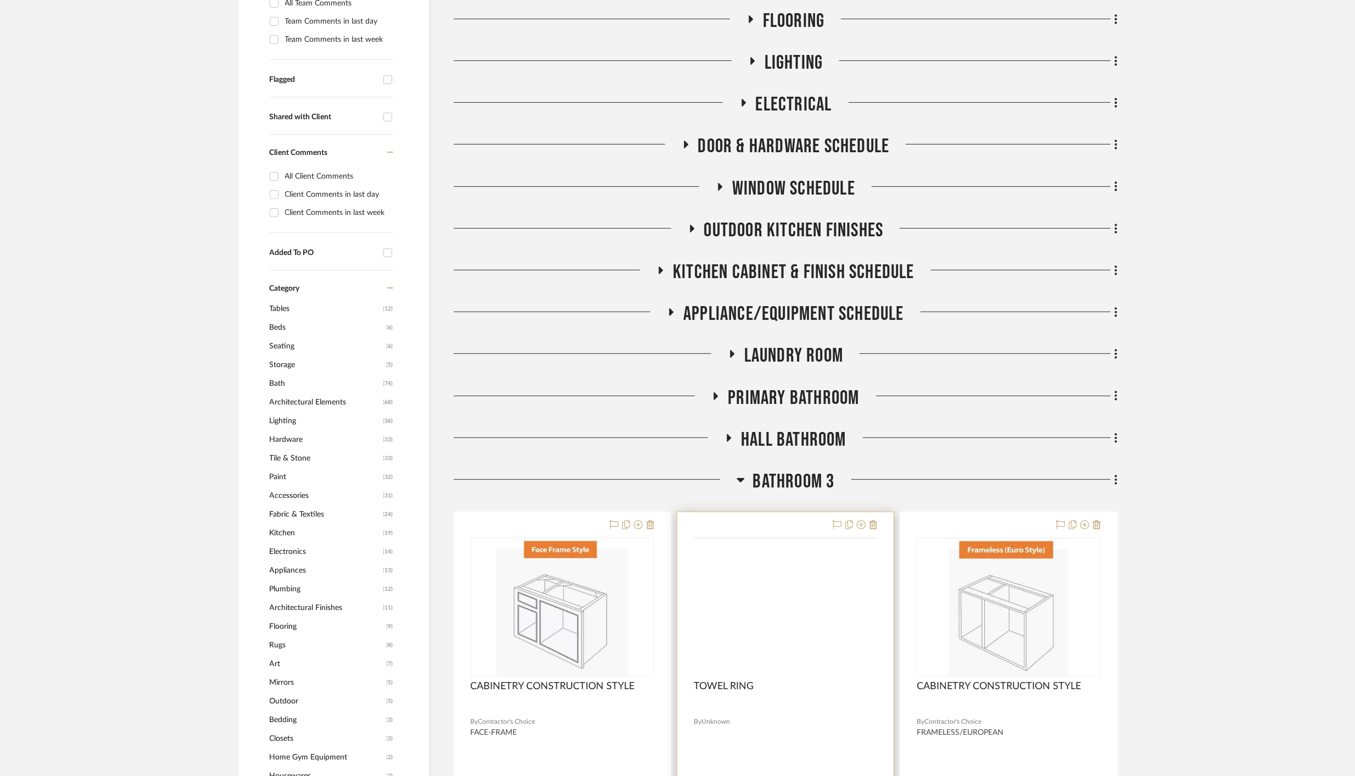
scroll to position [381, 0]
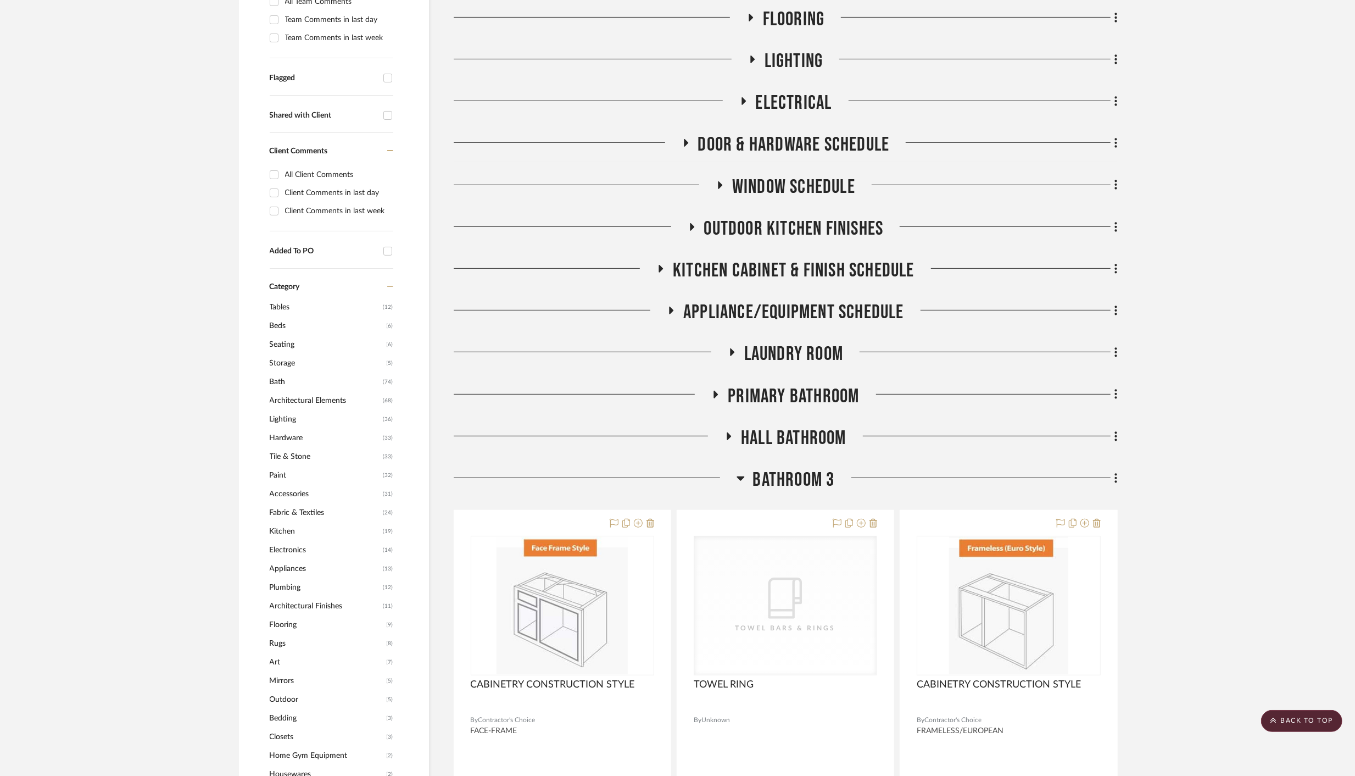
click at [738, 480] on icon at bounding box center [741, 477] width 8 height 13
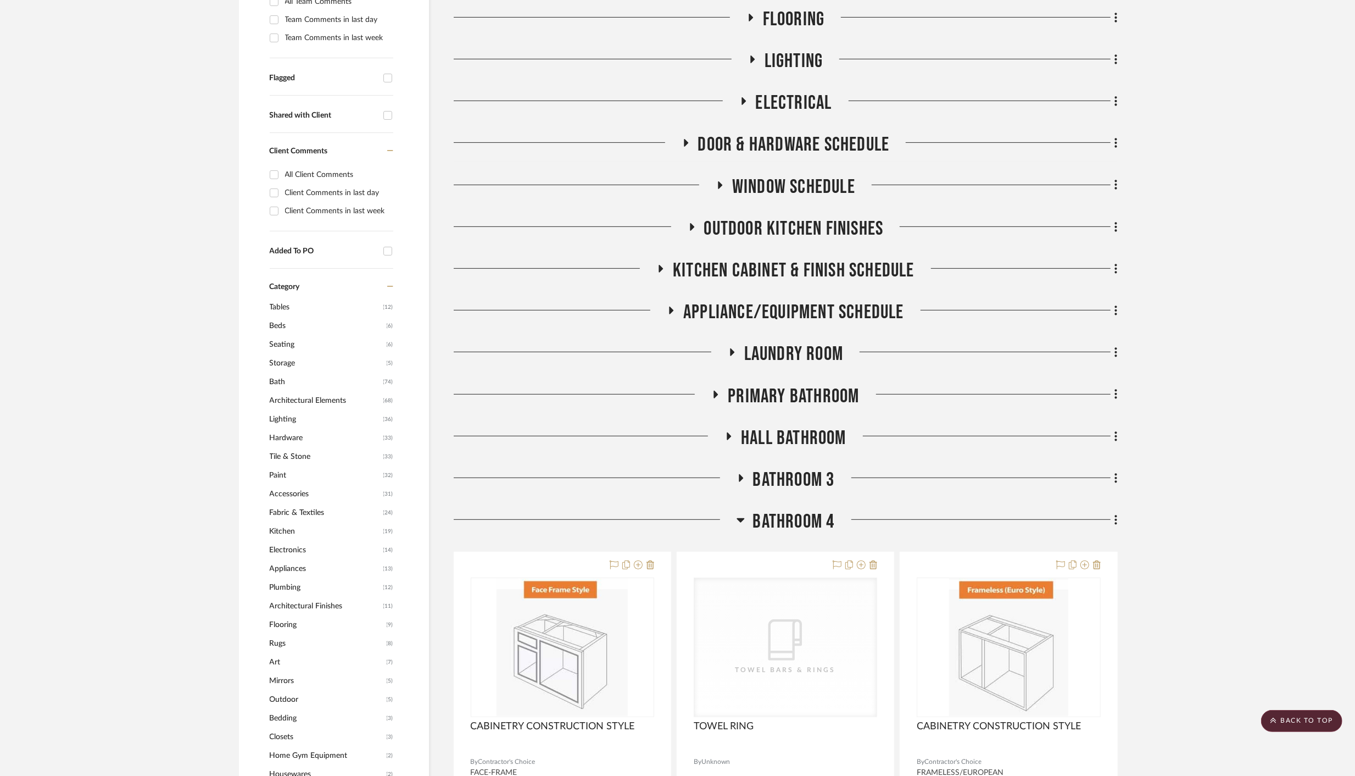
click at [740, 521] on icon at bounding box center [741, 520] width 8 height 4
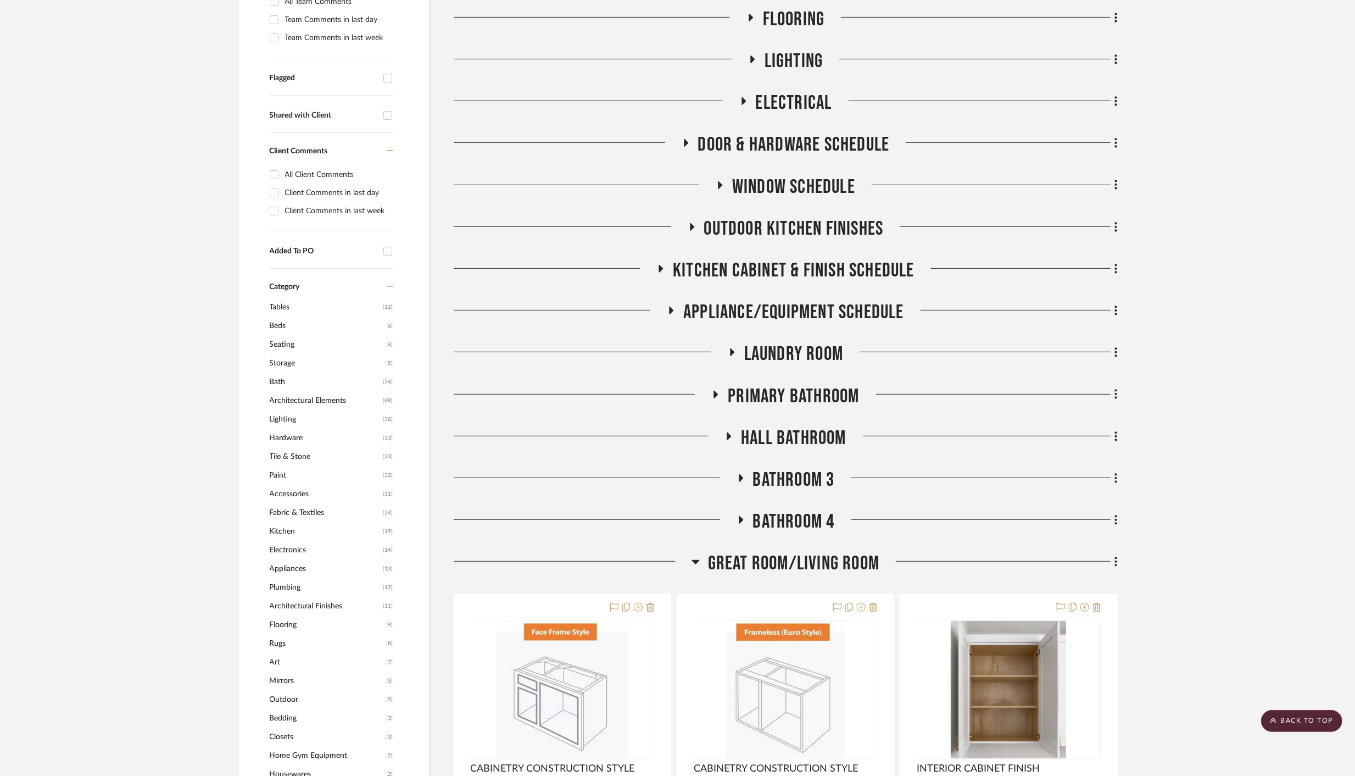
click at [694, 562] on icon at bounding box center [696, 562] width 8 height 4
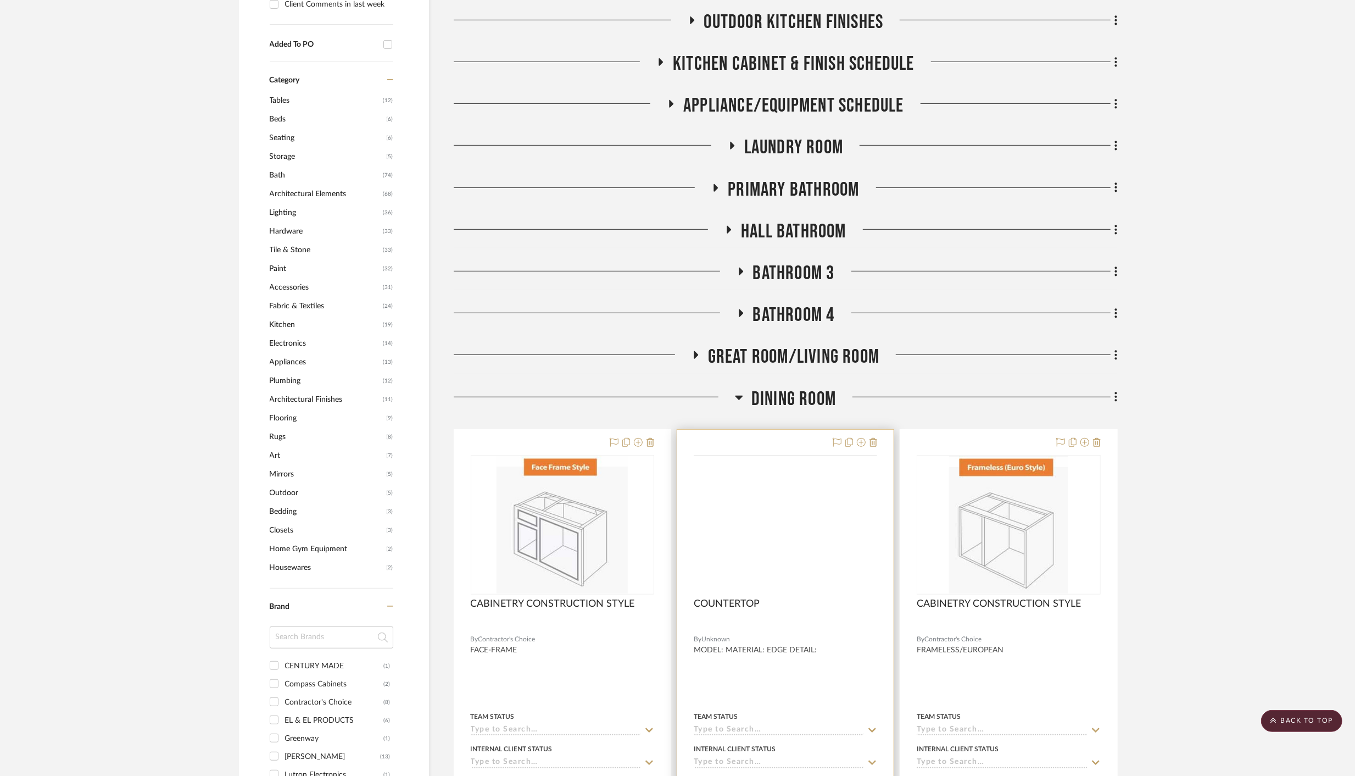
scroll to position [600, 0]
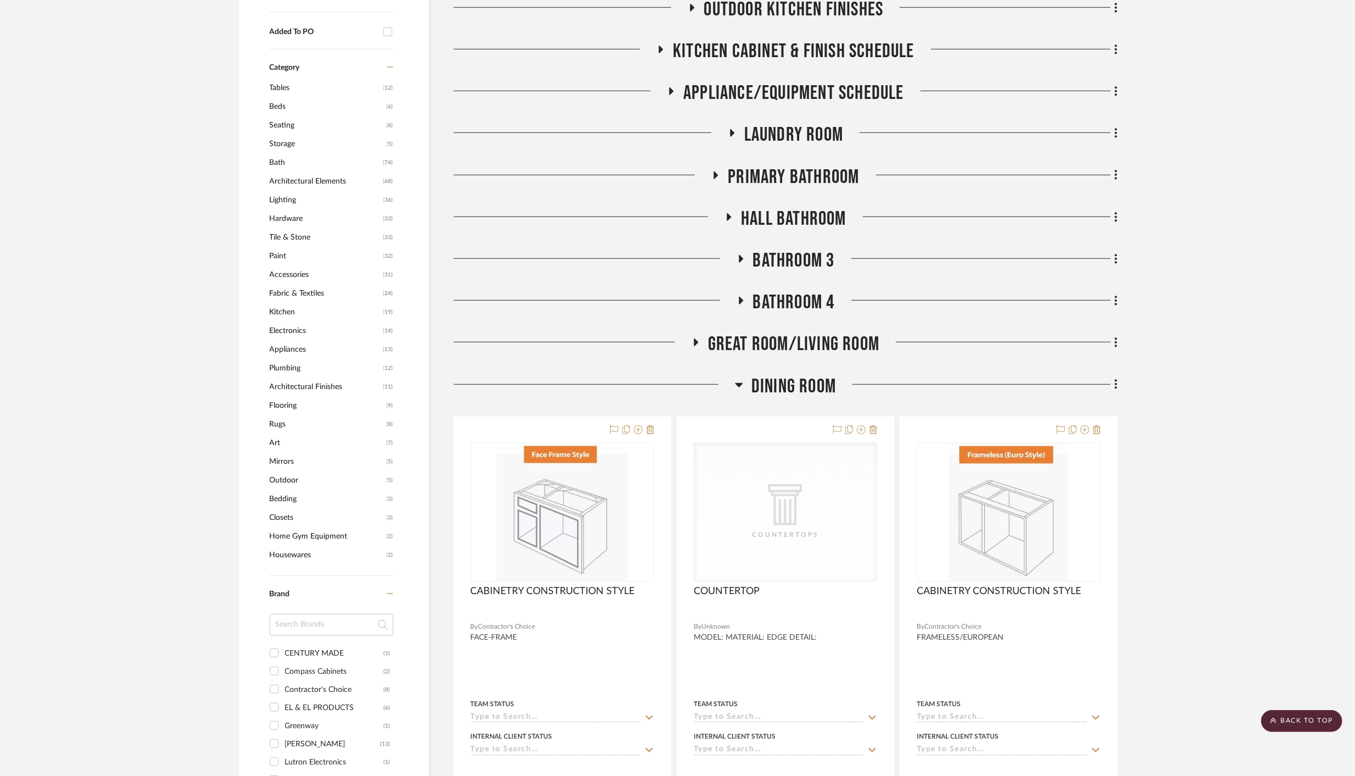
click at [740, 383] on icon at bounding box center [739, 385] width 8 height 4
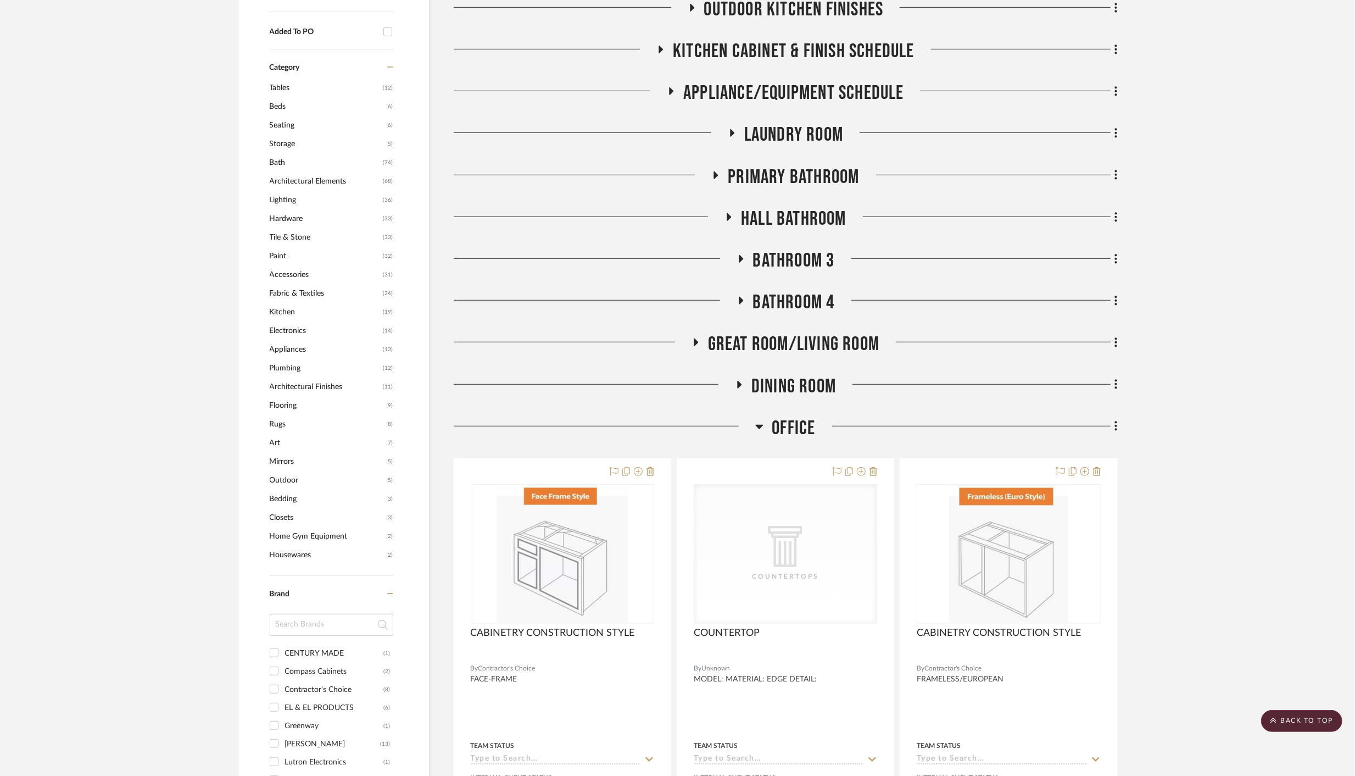
click at [758, 427] on icon at bounding box center [760, 427] width 8 height 4
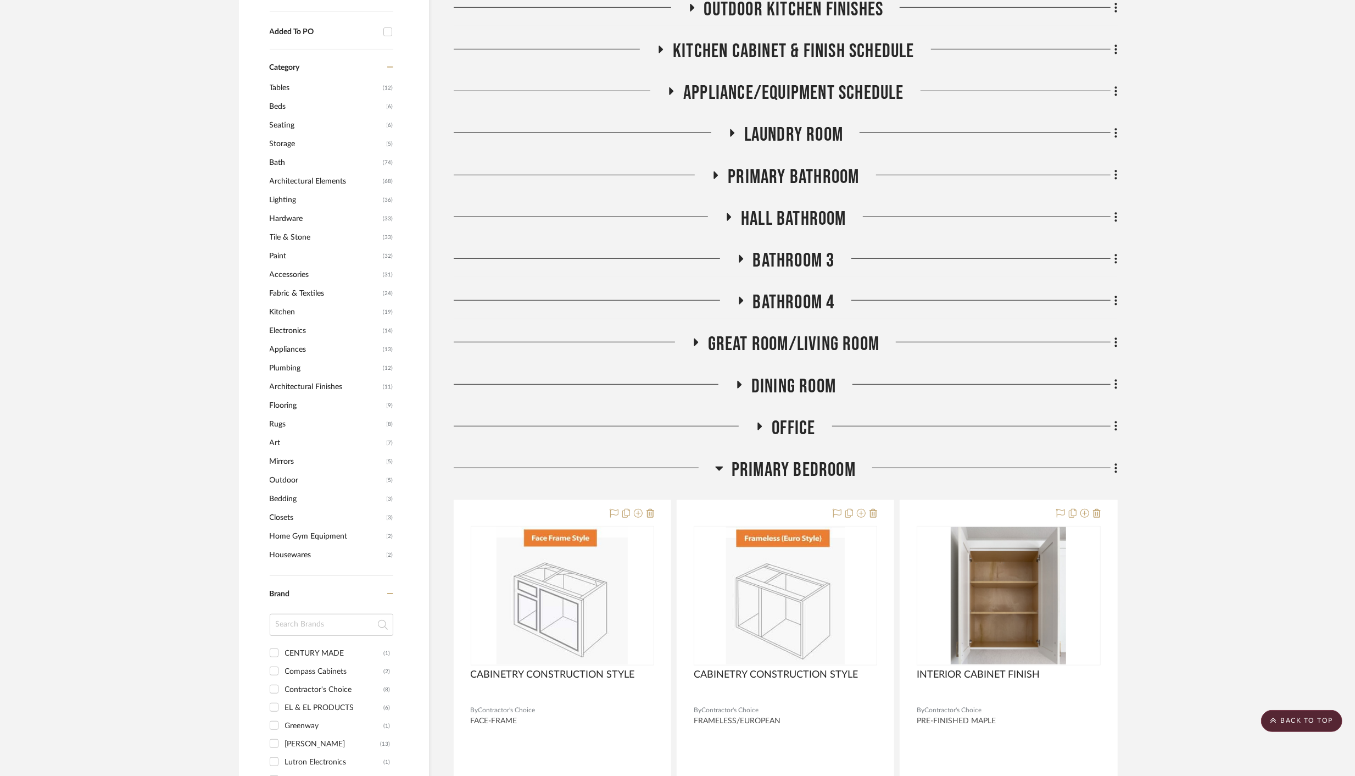
click at [719, 467] on icon at bounding box center [720, 468] width 8 height 4
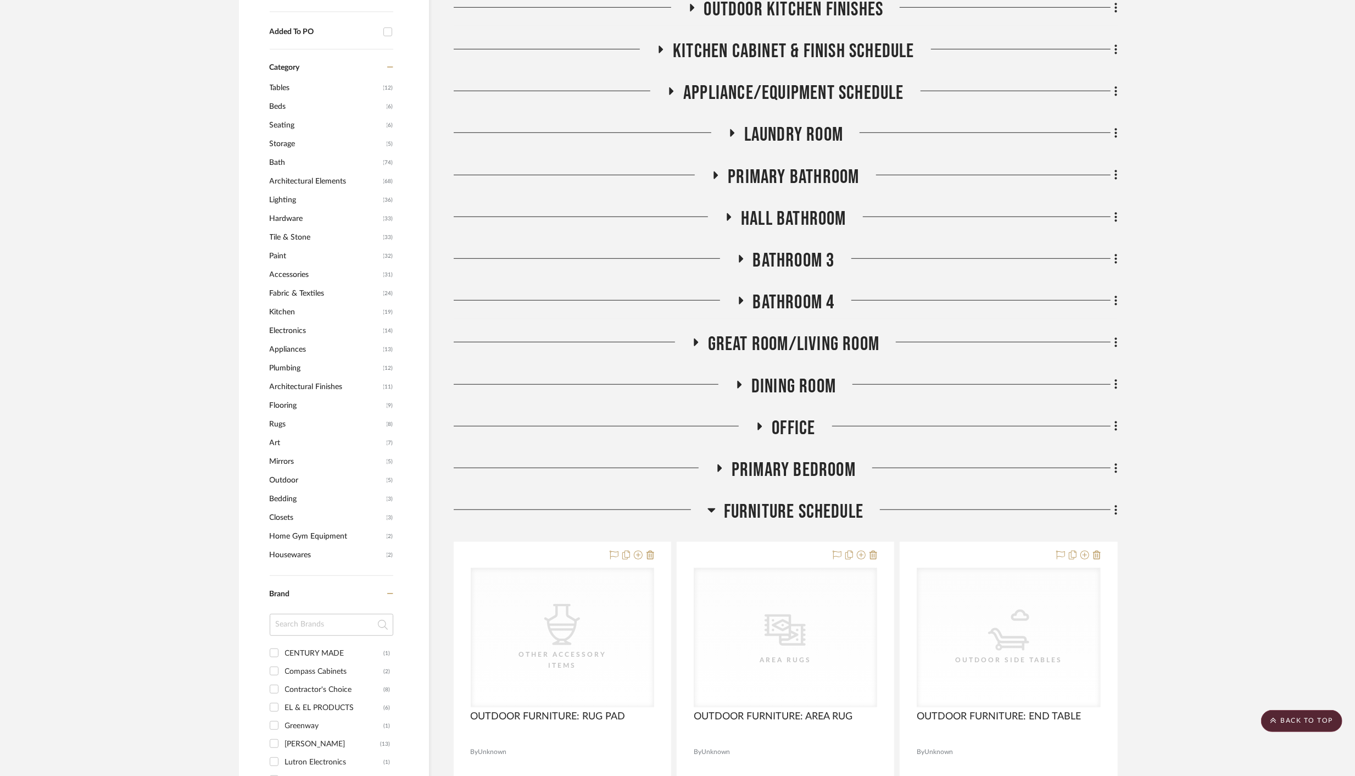
click at [713, 511] on icon at bounding box center [711, 509] width 8 height 13
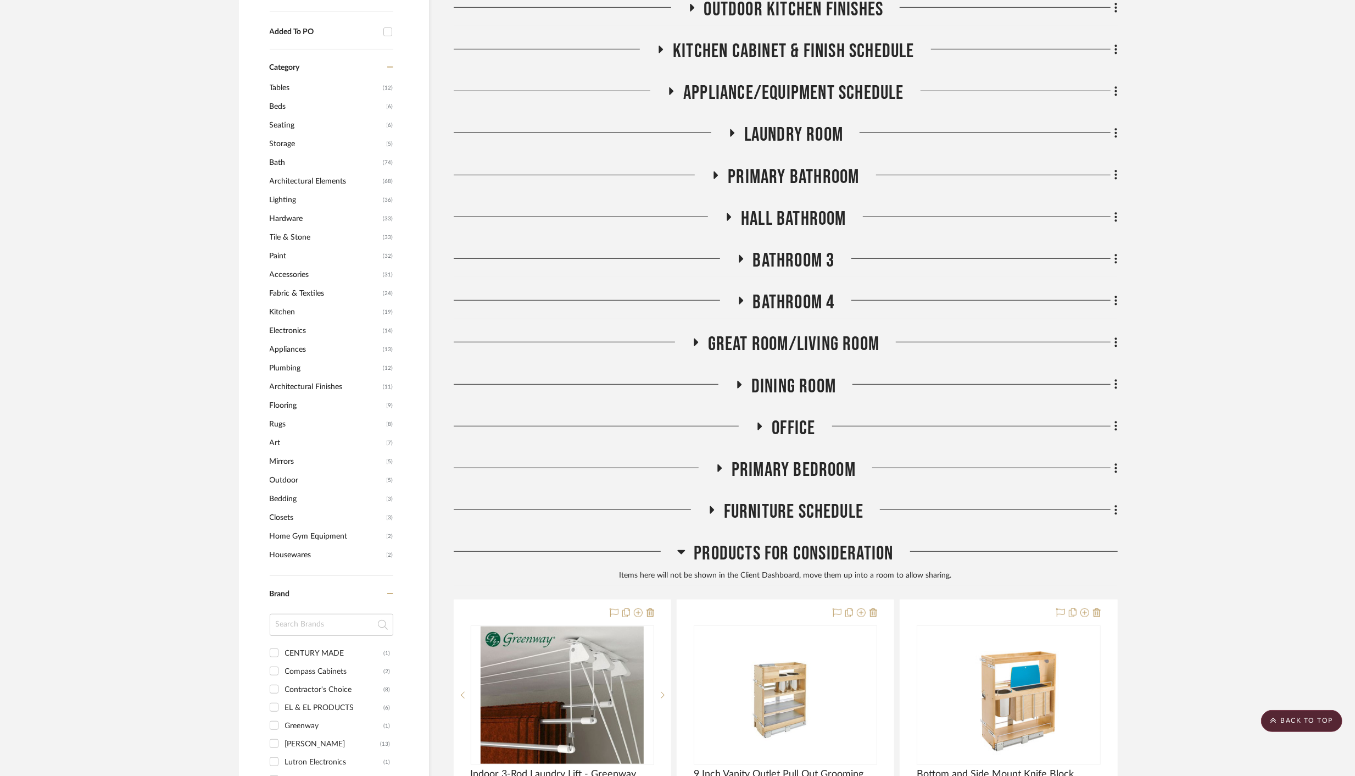
click at [681, 551] on icon at bounding box center [682, 552] width 8 height 4
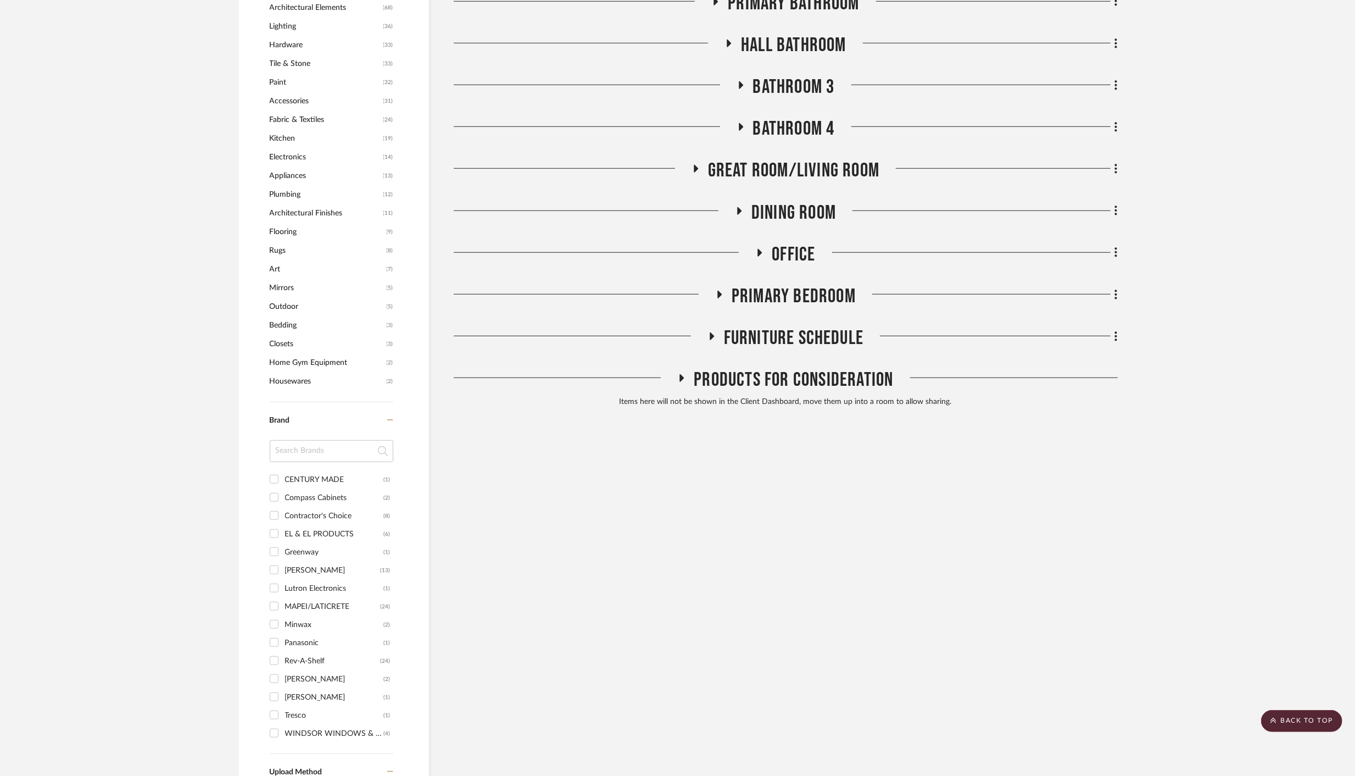
scroll to position [777, 0]
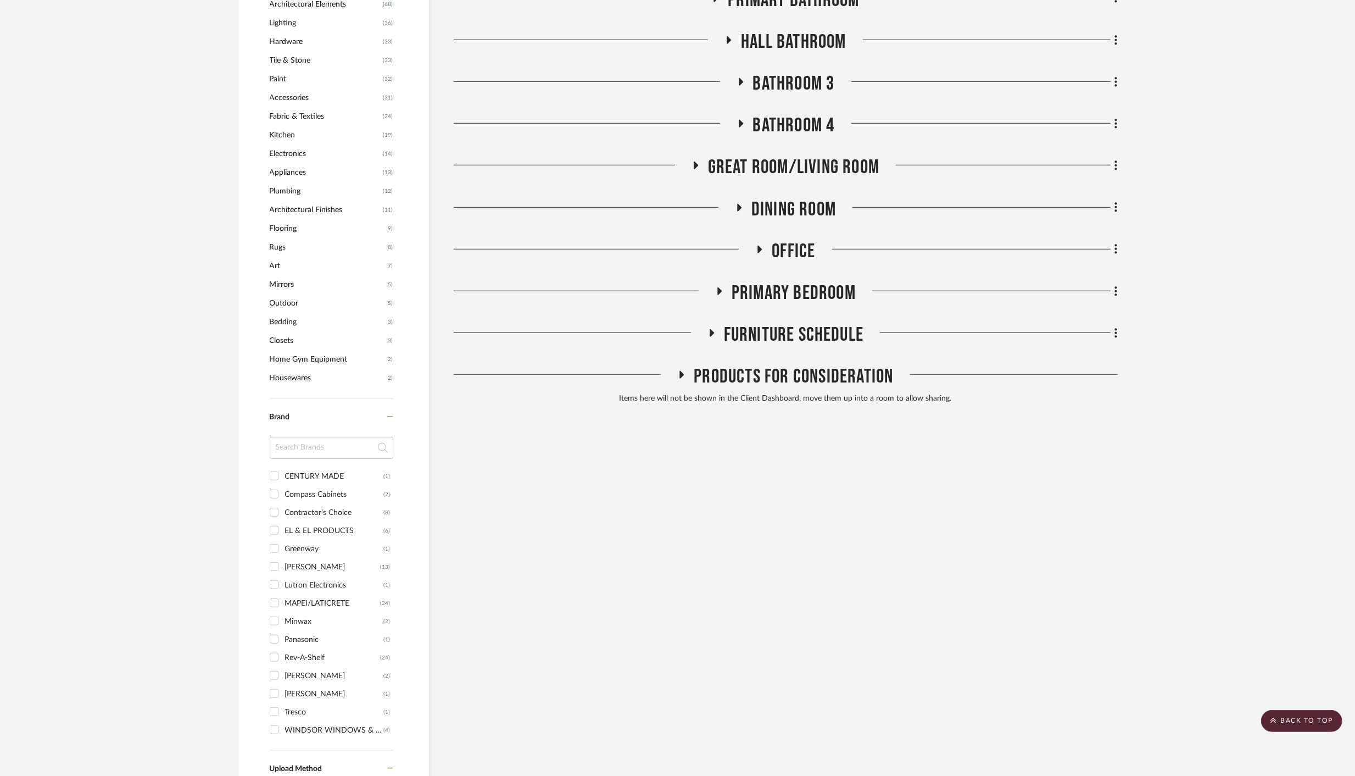
click at [712, 333] on icon at bounding box center [712, 333] width 4 height 8
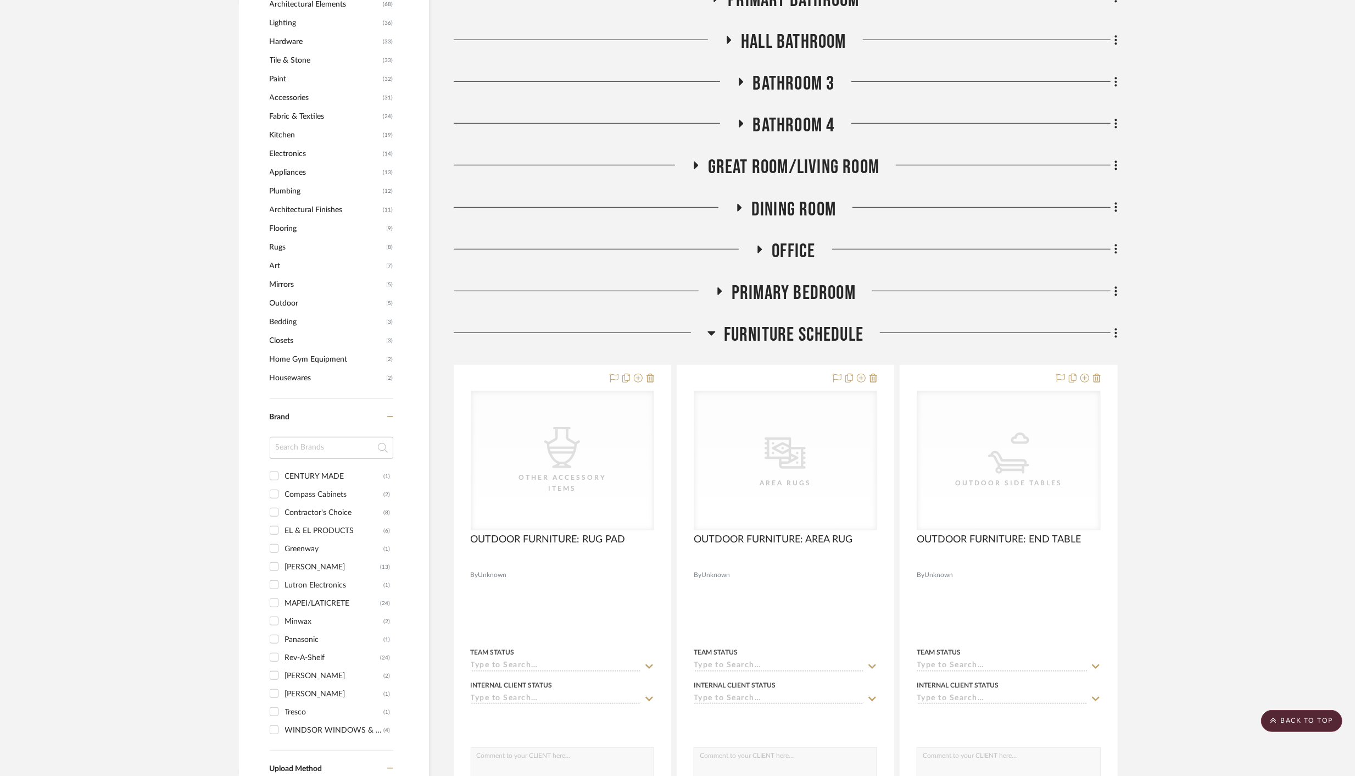
scroll to position [0, 0]
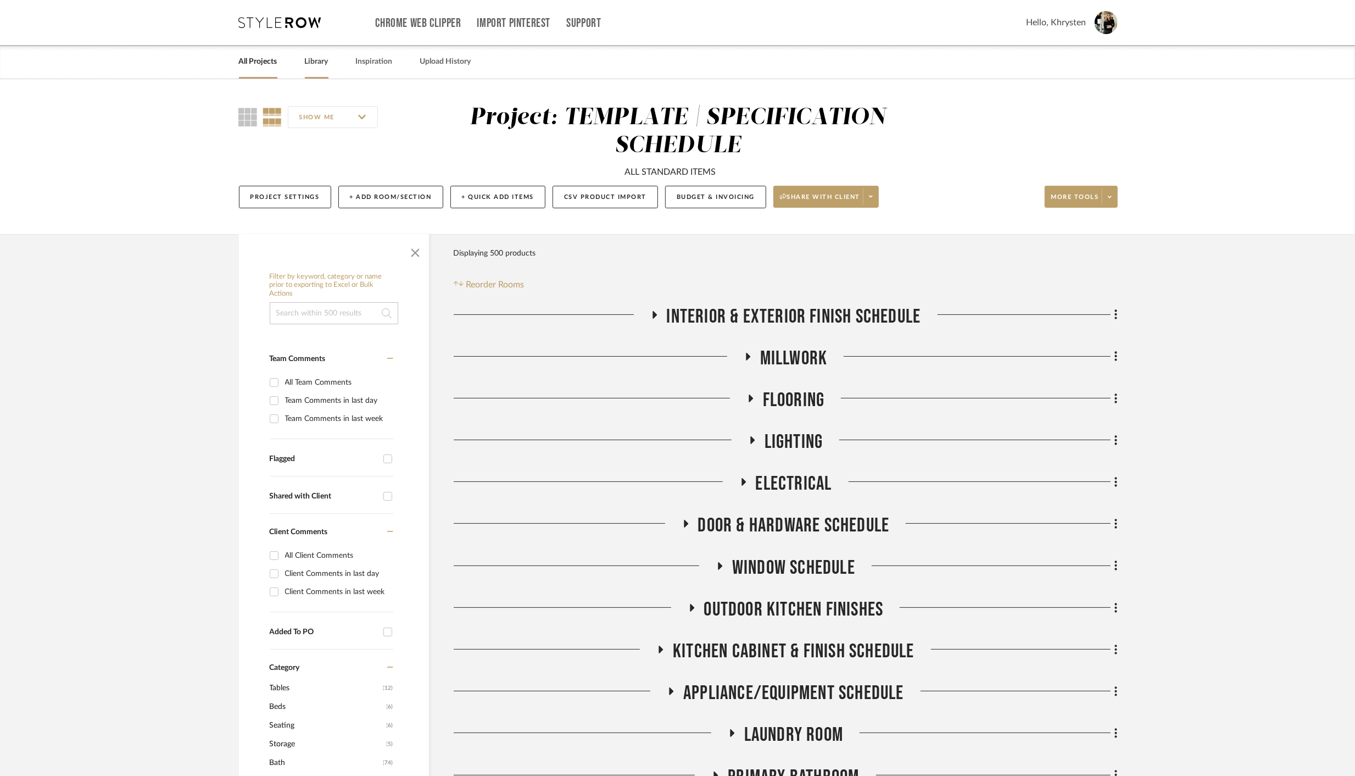
click at [319, 63] on link "Library" at bounding box center [317, 61] width 24 height 15
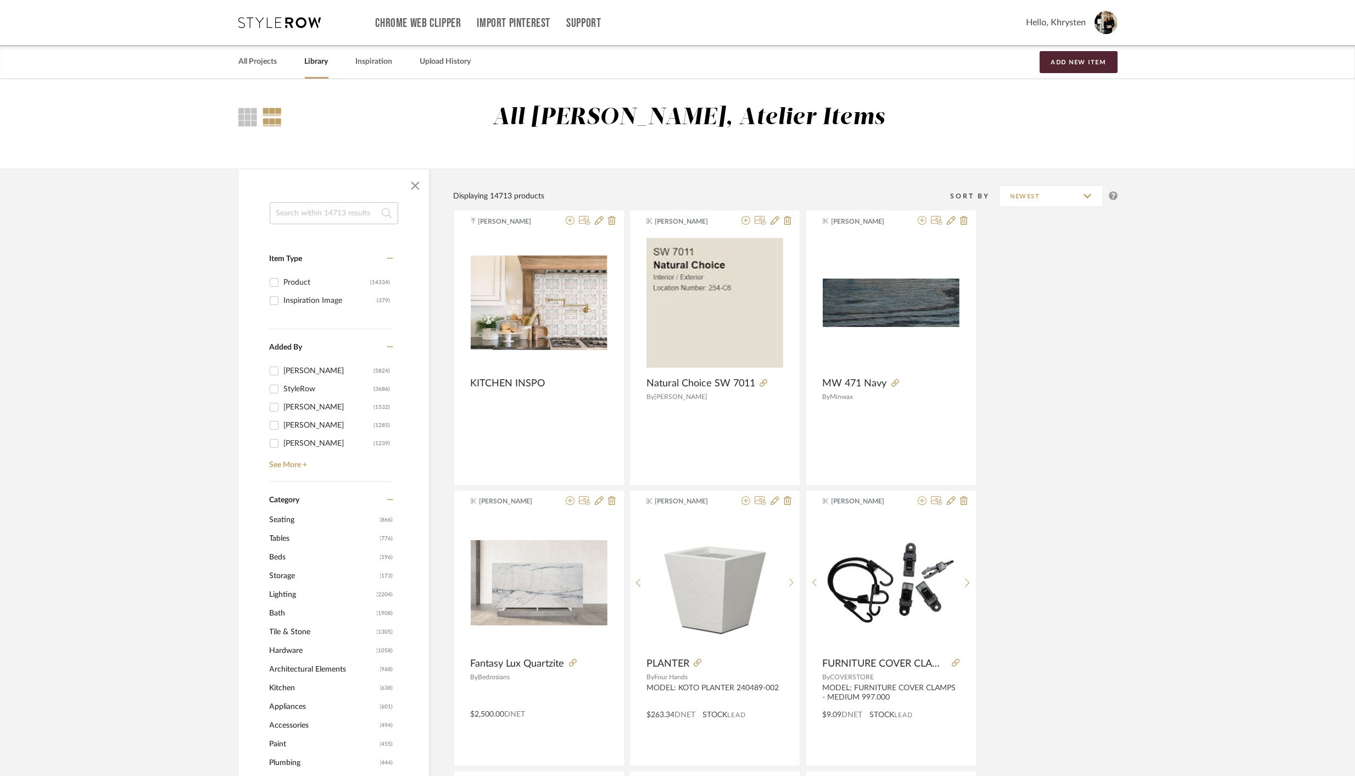
click at [316, 214] on input at bounding box center [334, 213] width 129 height 22
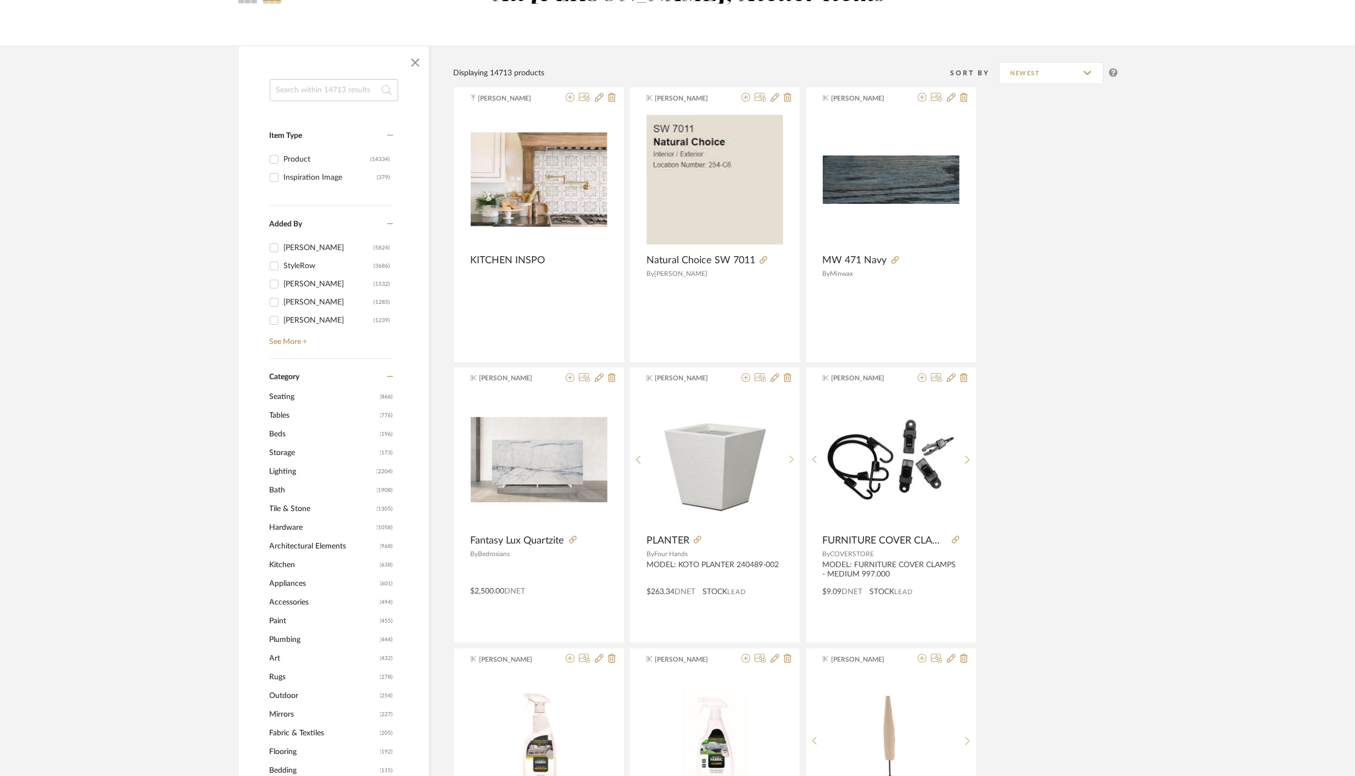
scroll to position [124, 0]
click at [357, 87] on input at bounding box center [334, 90] width 129 height 22
type input "bed"
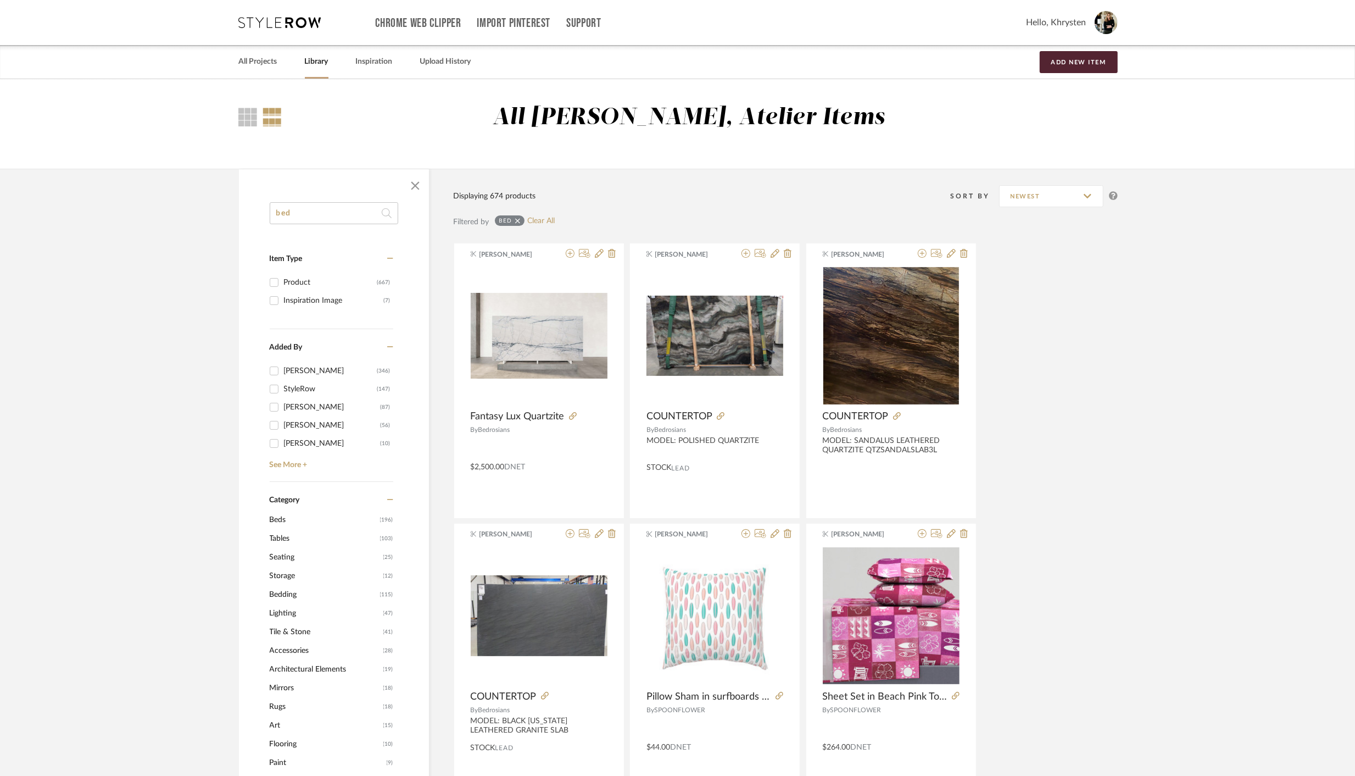
click at [335, 209] on input "bed" at bounding box center [334, 213] width 129 height 22
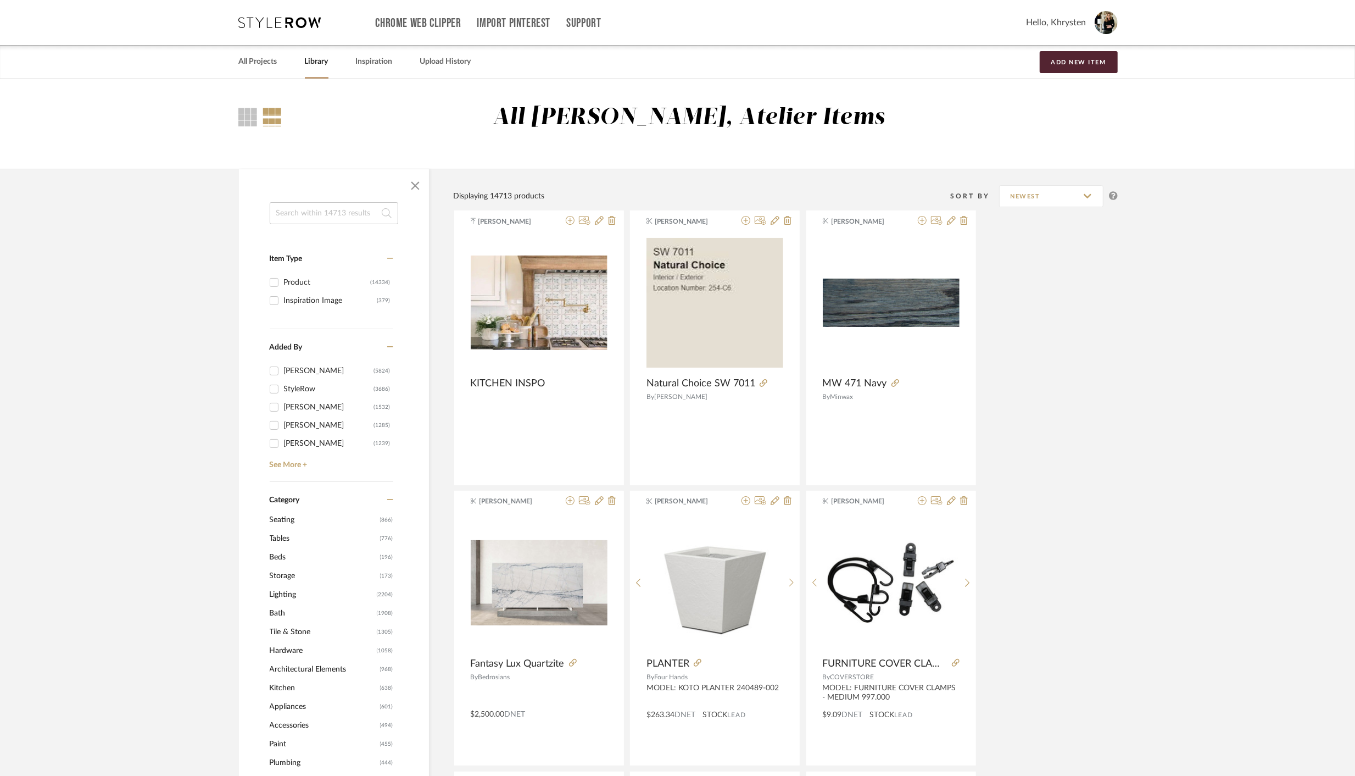
click at [272, 557] on span "Beds" at bounding box center [324, 557] width 108 height 19
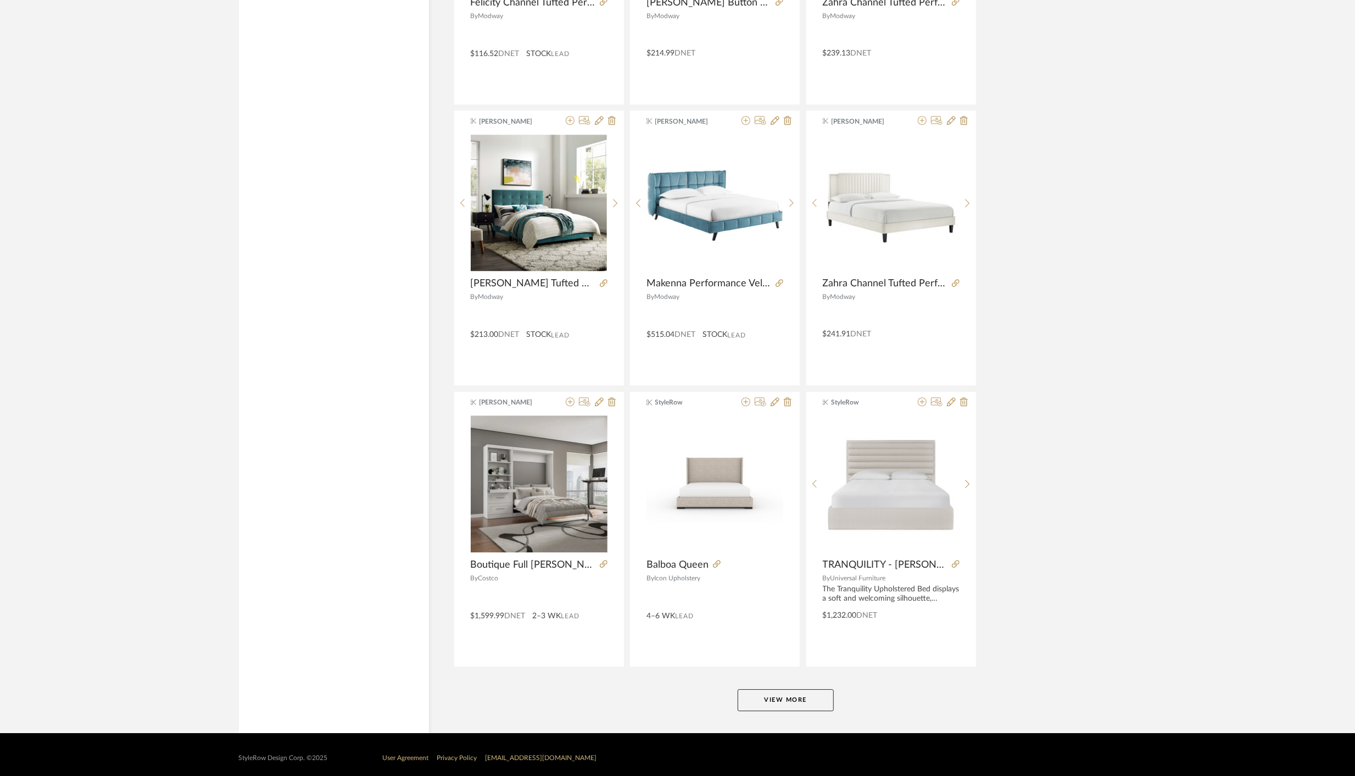
scroll to position [2961, 0]
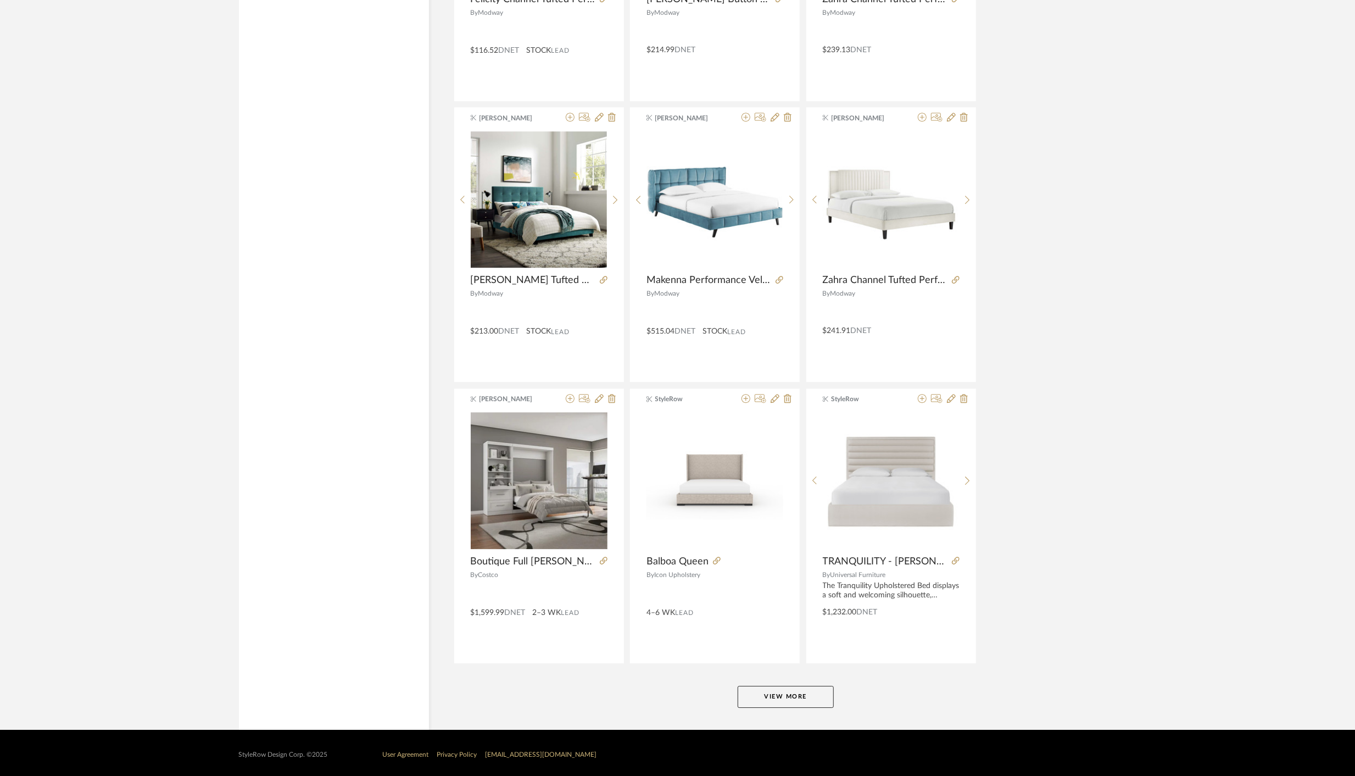
click at [778, 686] on button "View More" at bounding box center [786, 697] width 96 height 22
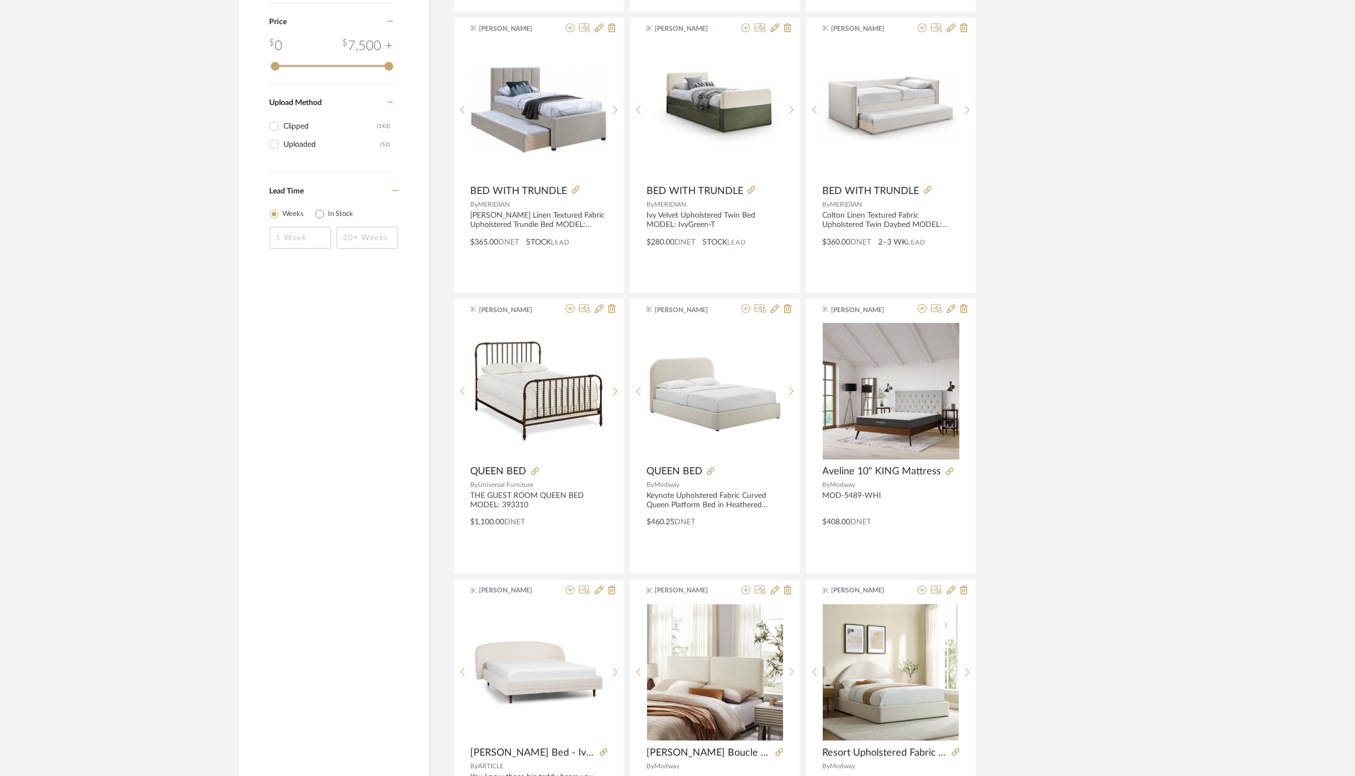
scroll to position [0, 0]
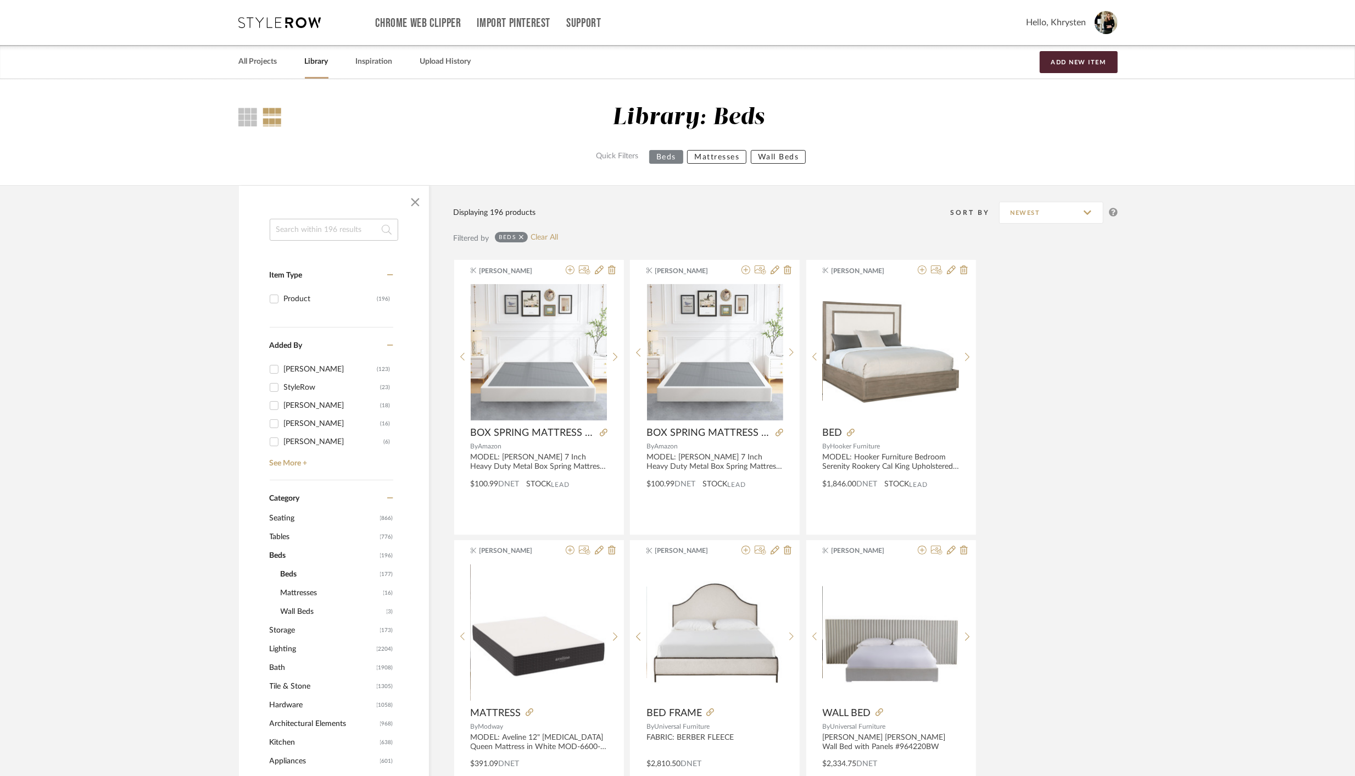
click at [349, 235] on input at bounding box center [334, 230] width 129 height 22
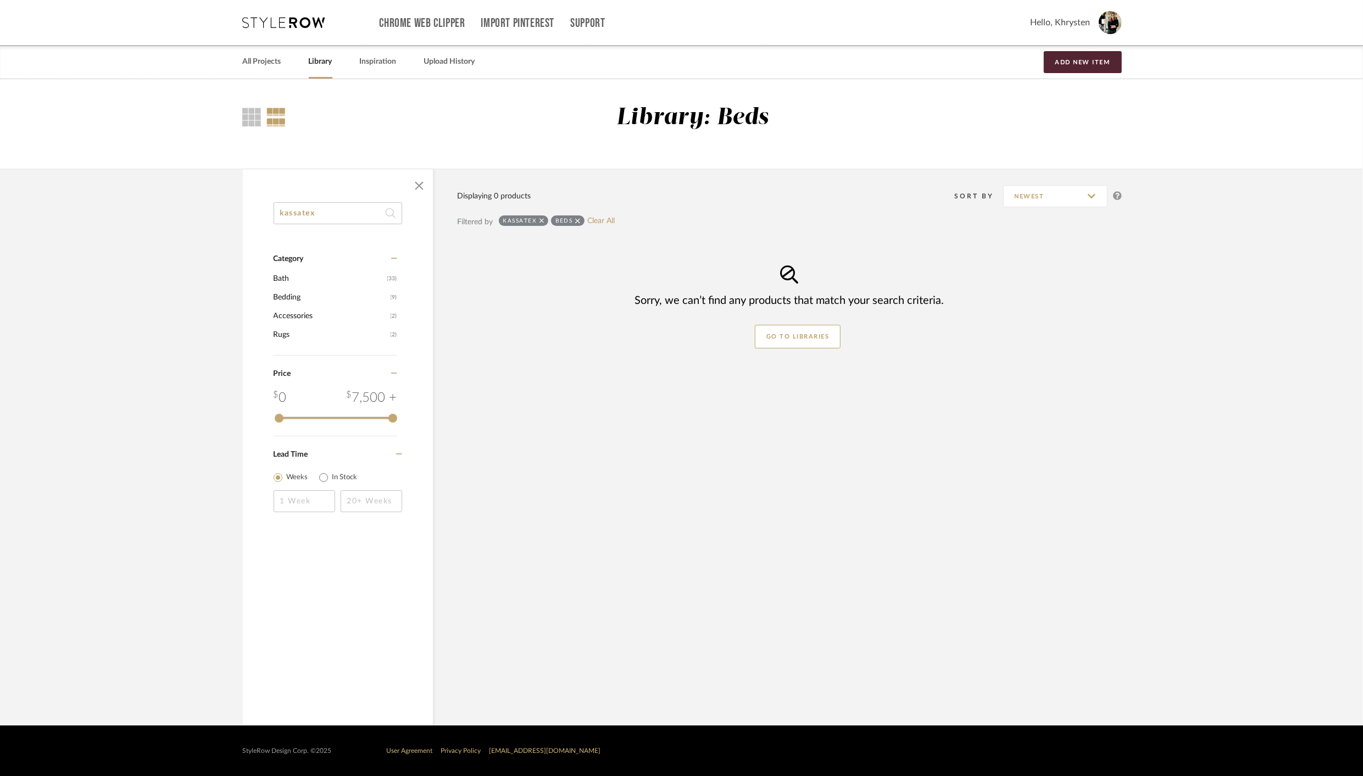
type input "kassatex"
click at [577, 222] on icon at bounding box center [577, 221] width 5 height 8
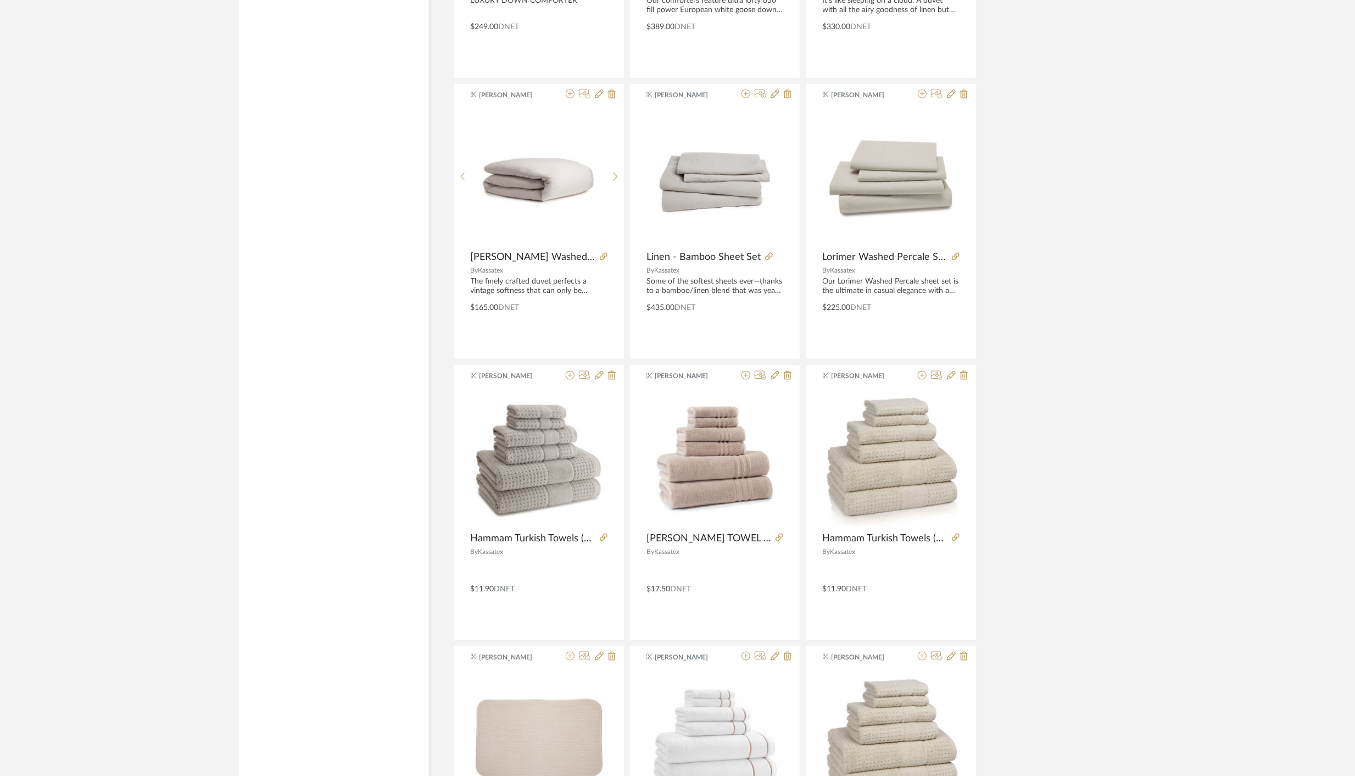
scroll to position [1279, 0]
